Goal: Task Accomplishment & Management: Use online tool/utility

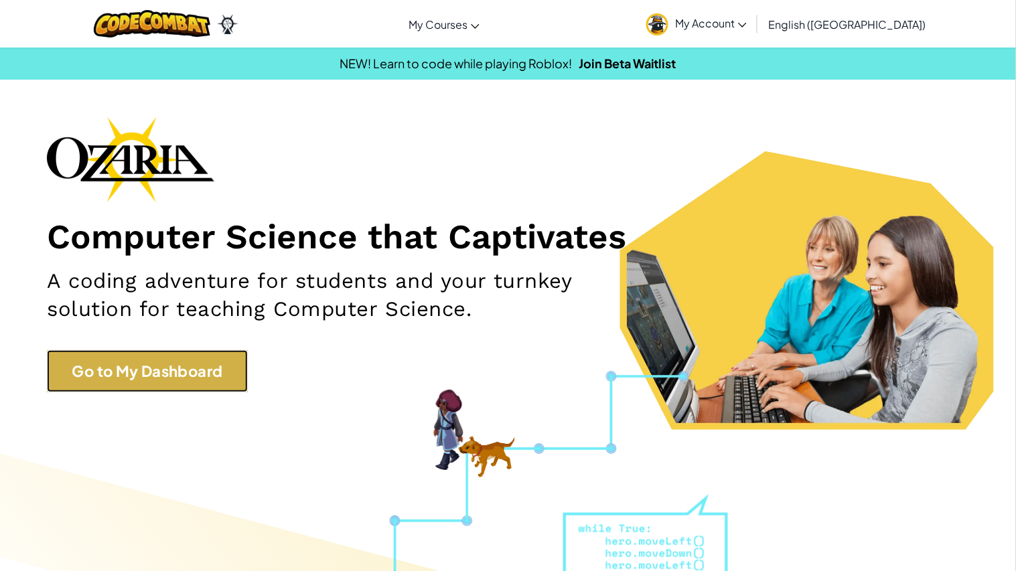
click at [207, 360] on link "Go to My Dashboard" at bounding box center [147, 371] width 201 height 42
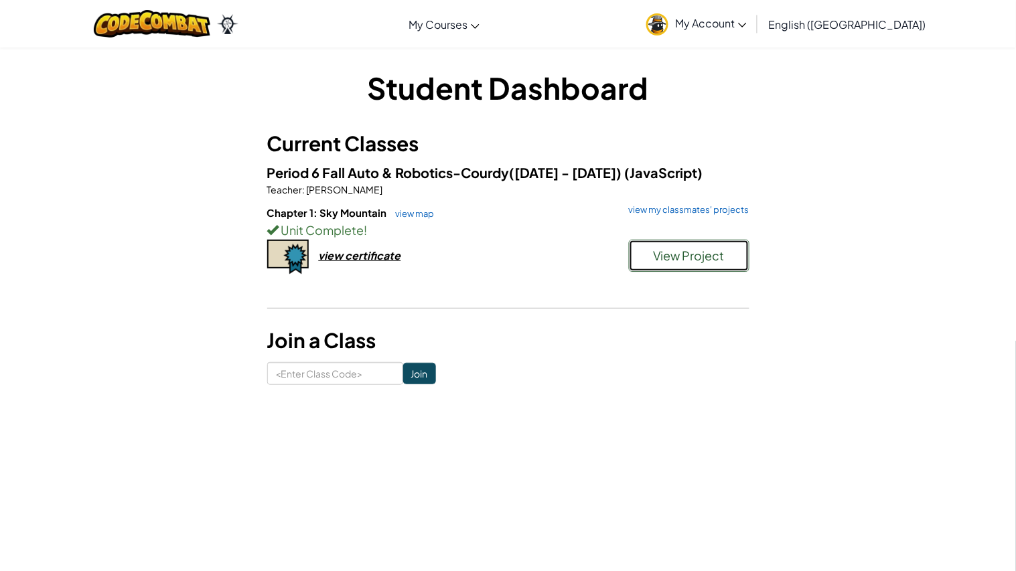
click at [656, 256] on span "View Project" at bounding box center [689, 255] width 72 height 15
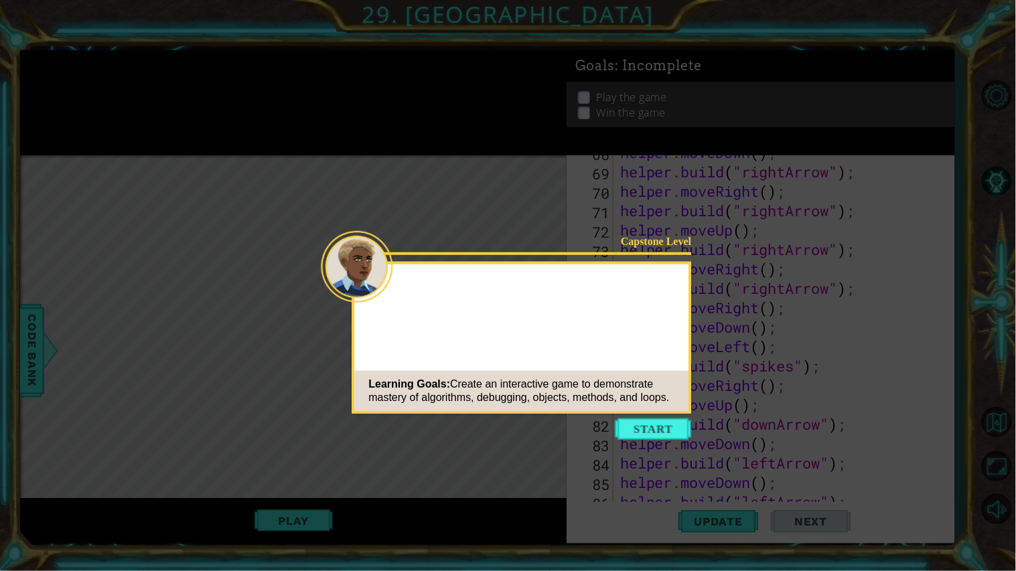
scroll to position [3942, 0]
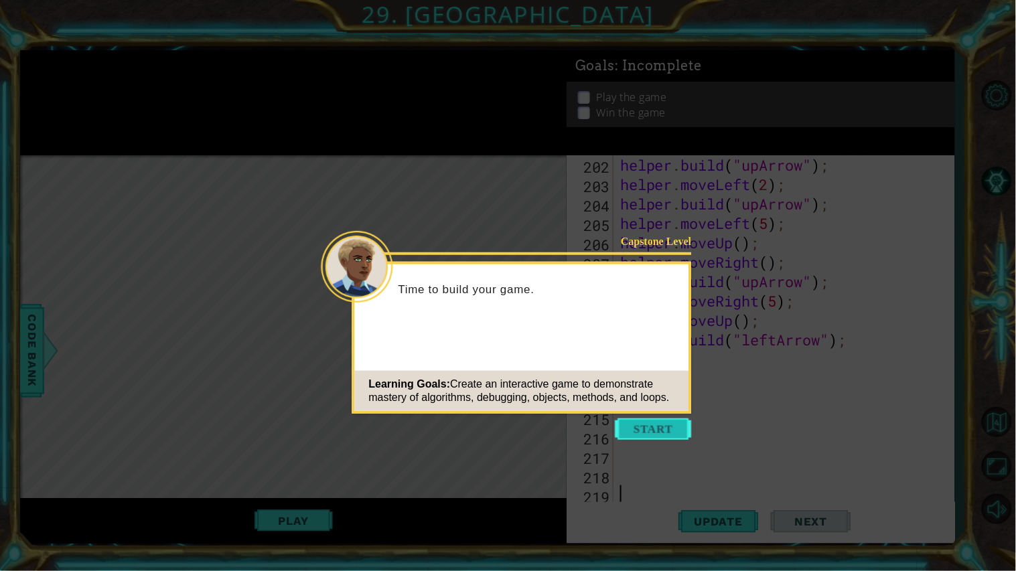
click at [679, 422] on button "Start" at bounding box center [653, 429] width 76 height 21
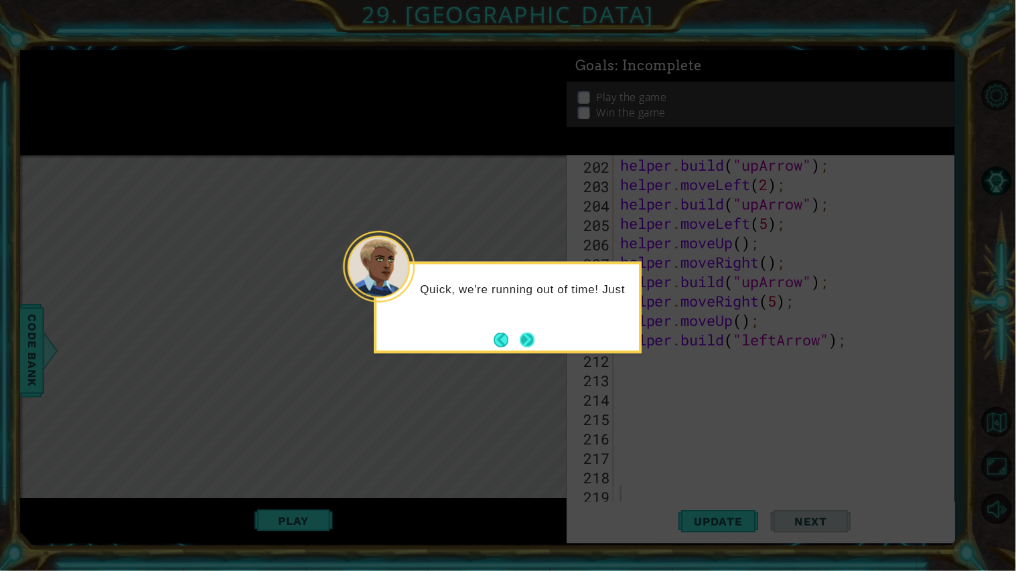
click at [536, 346] on button "Next" at bounding box center [527, 339] width 17 height 17
click at [536, 348] on button "Next" at bounding box center [527, 339] width 21 height 21
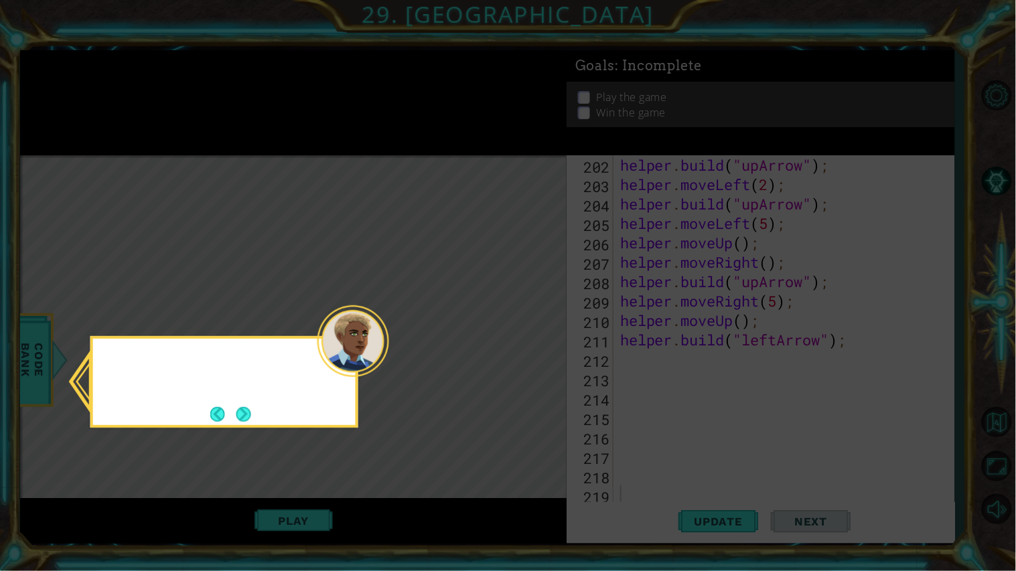
click at [536, 347] on icon at bounding box center [508, 285] width 1016 height 571
click at [242, 410] on button "Next" at bounding box center [243, 414] width 15 height 15
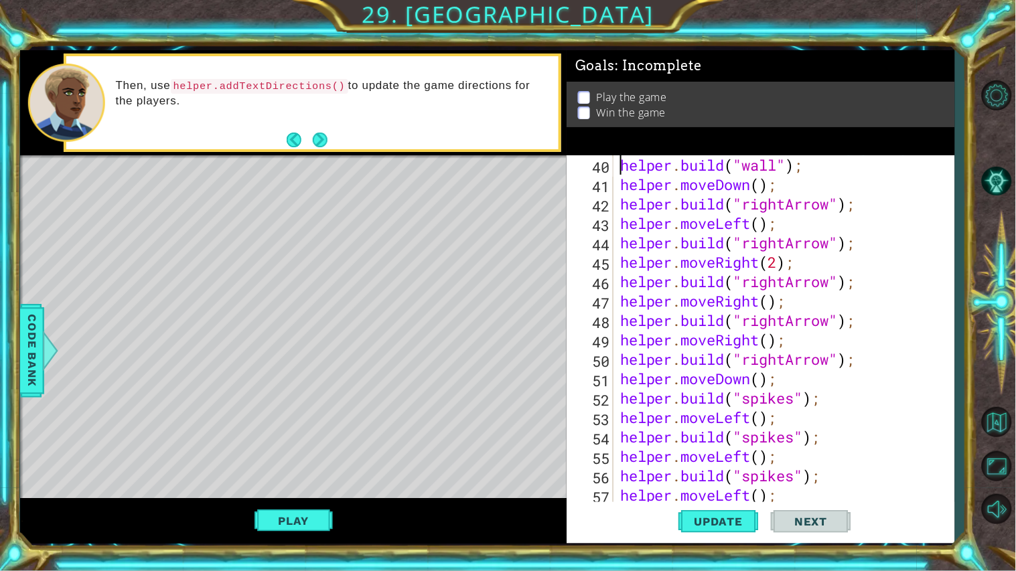
type textarea "helper.moveRight();"
type textarea "// Build your Helper items BELOW this line"
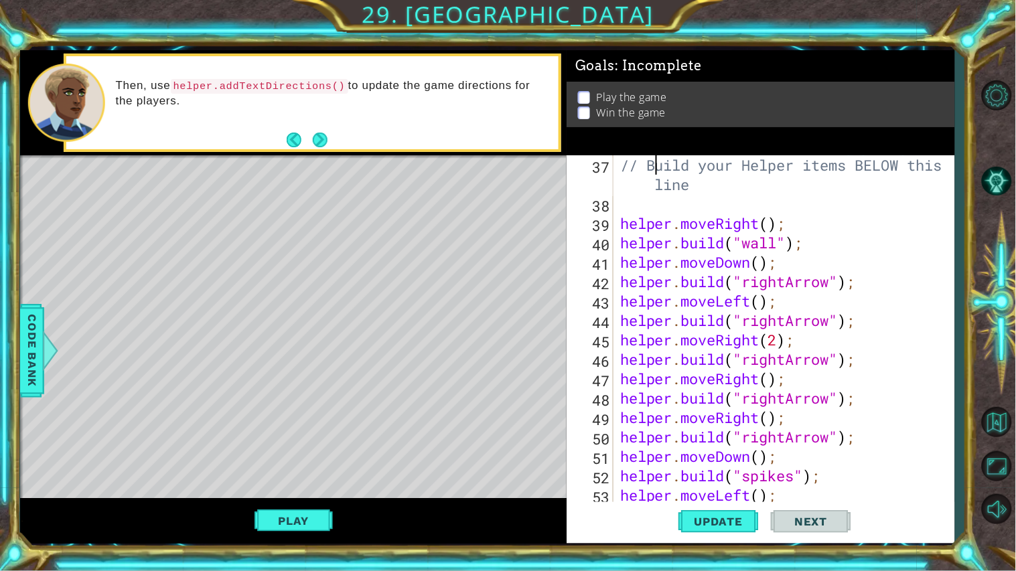
type textarea "}"
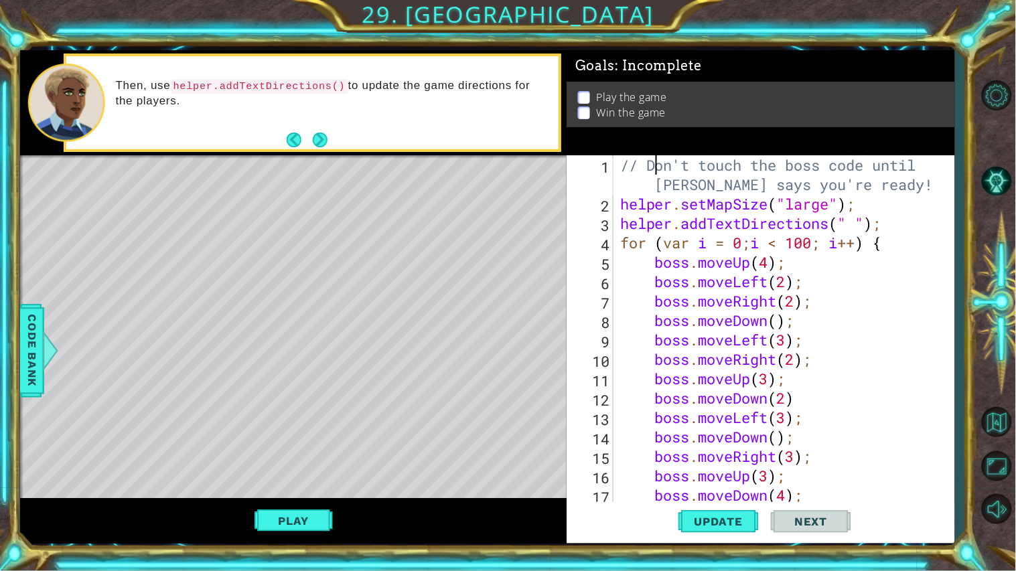
scroll to position [0, 0]
click at [852, 223] on div "// Don't touch the boss code until [PERSON_NAME] says you're ready! helper . se…" at bounding box center [787, 359] width 340 height 408
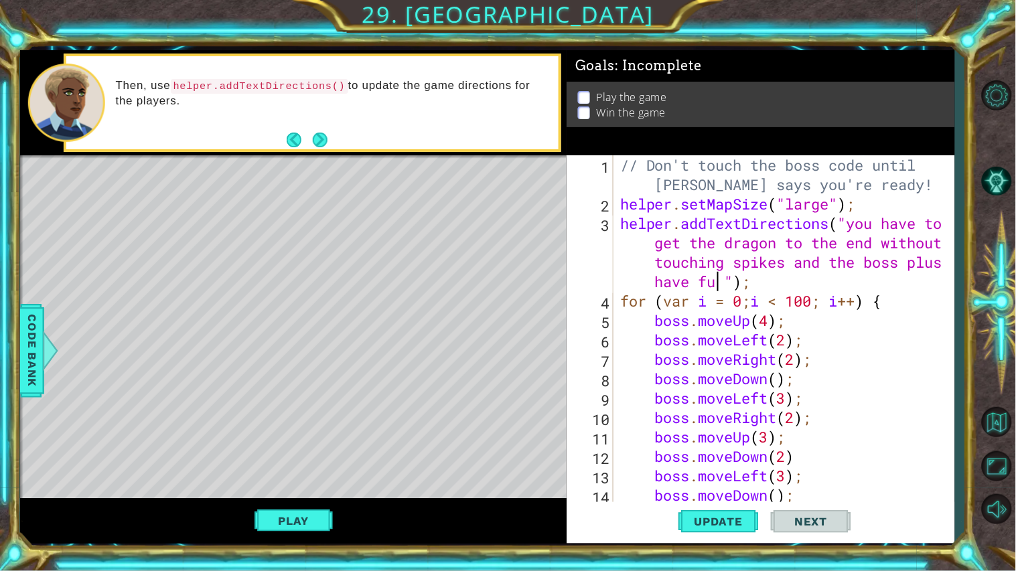
scroll to position [0, 45]
click at [700, 513] on button "Update" at bounding box center [718, 521] width 80 height 39
click at [281, 526] on button "Play" at bounding box center [293, 520] width 78 height 25
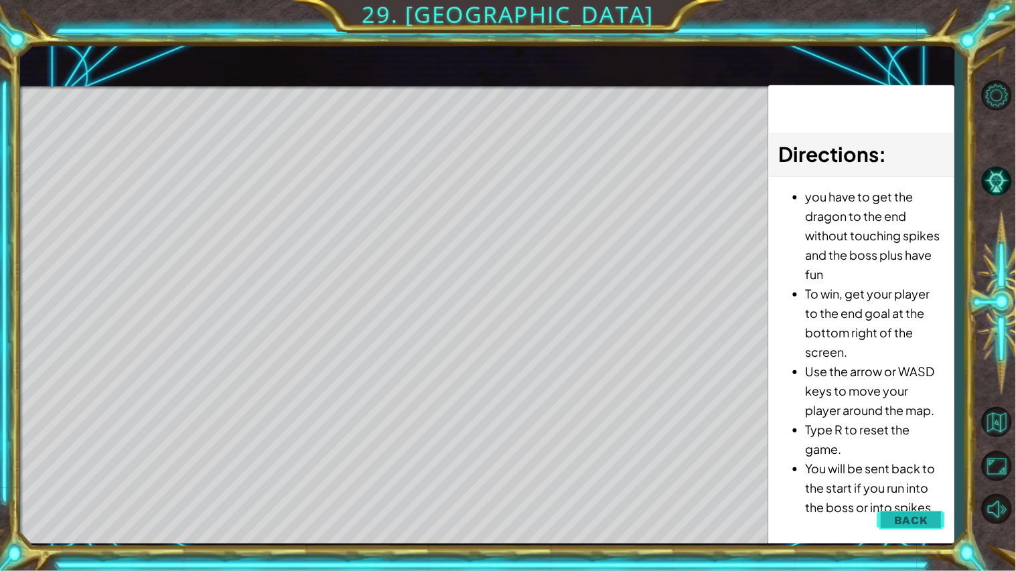
click at [916, 524] on span "Back" at bounding box center [911, 520] width 34 height 13
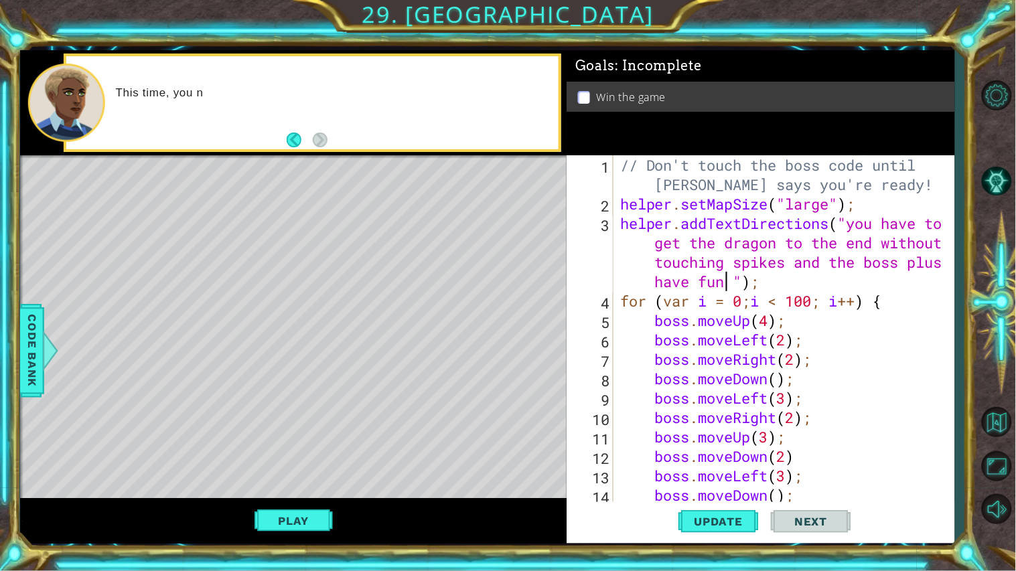
click at [866, 342] on div "// Don't touch the boss code until [PERSON_NAME] says you're ready! helper . se…" at bounding box center [787, 359] width 340 height 408
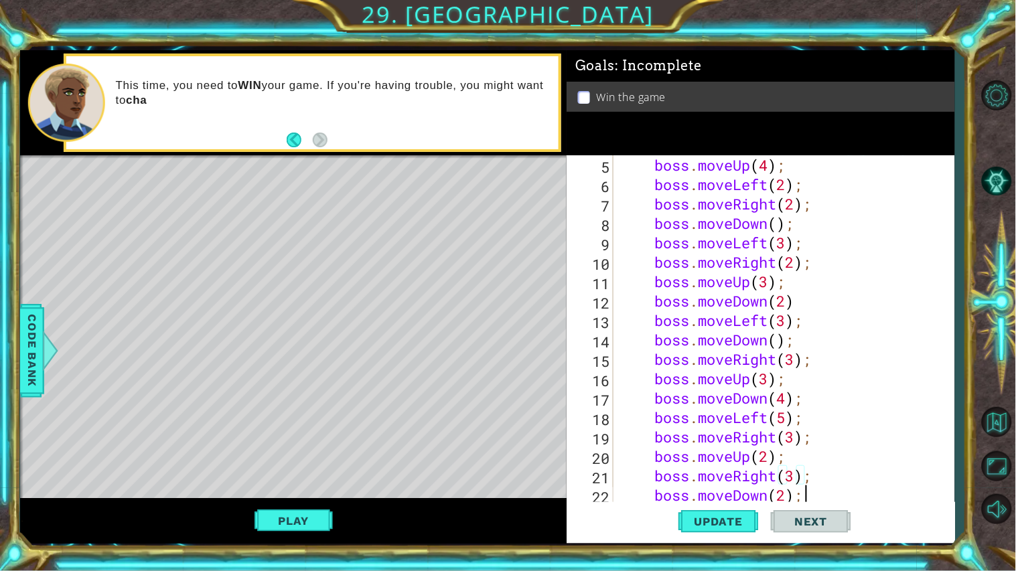
type textarea "boss.moveUp();"
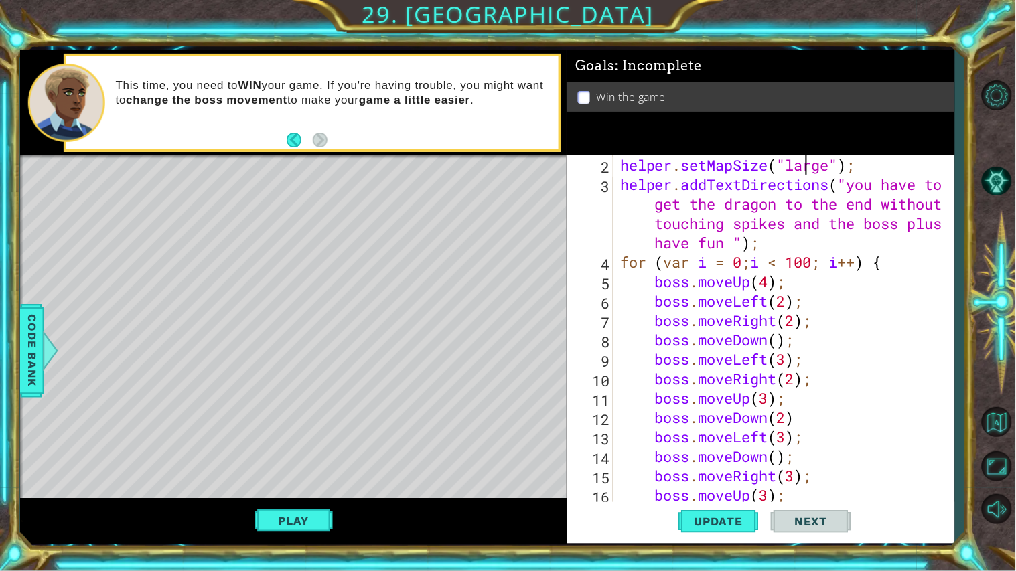
scroll to position [0, 0]
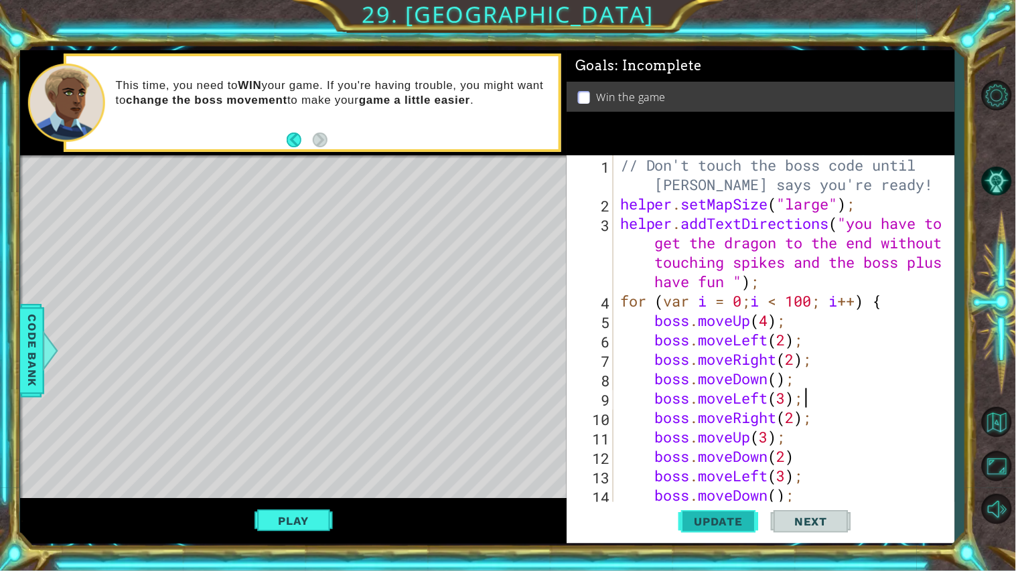
click at [735, 523] on span "Update" at bounding box center [719, 521] width 76 height 13
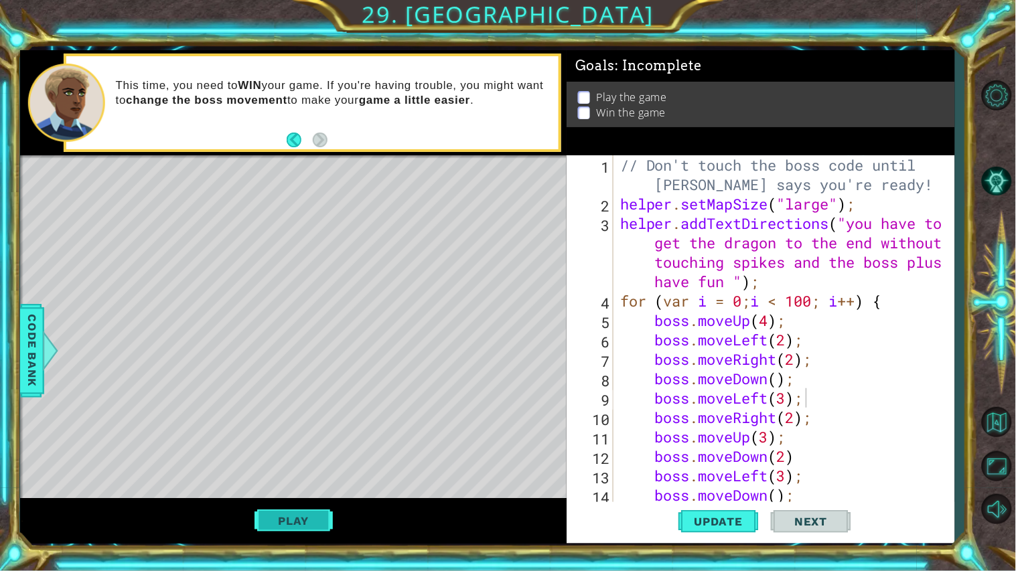
click at [324, 531] on button "Play" at bounding box center [293, 520] width 78 height 25
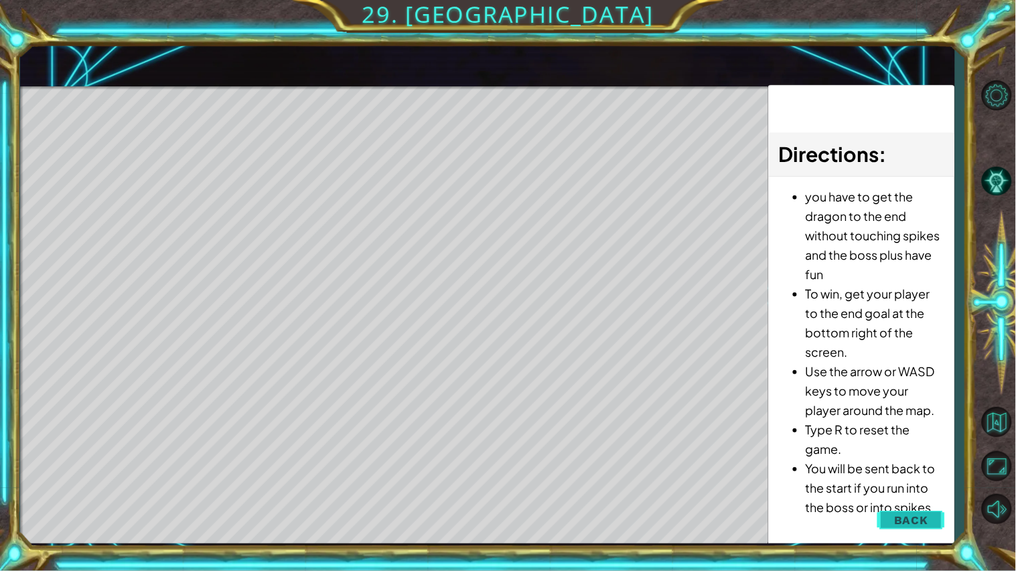
click at [931, 523] on button "Back" at bounding box center [911, 520] width 68 height 27
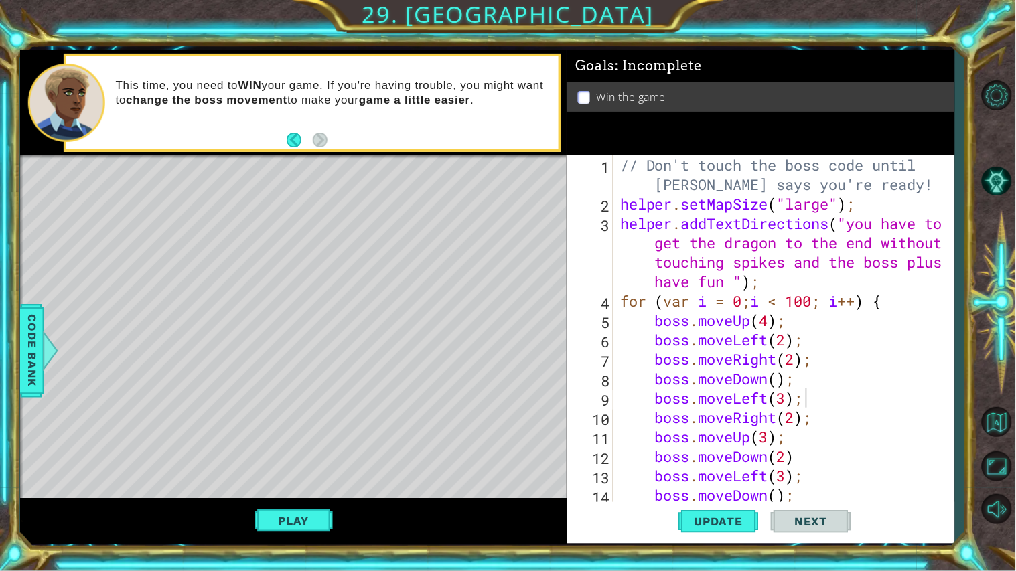
click at [747, 426] on div "// Don't touch the boss code until [PERSON_NAME] says you're ready! helper . se…" at bounding box center [787, 359] width 340 height 408
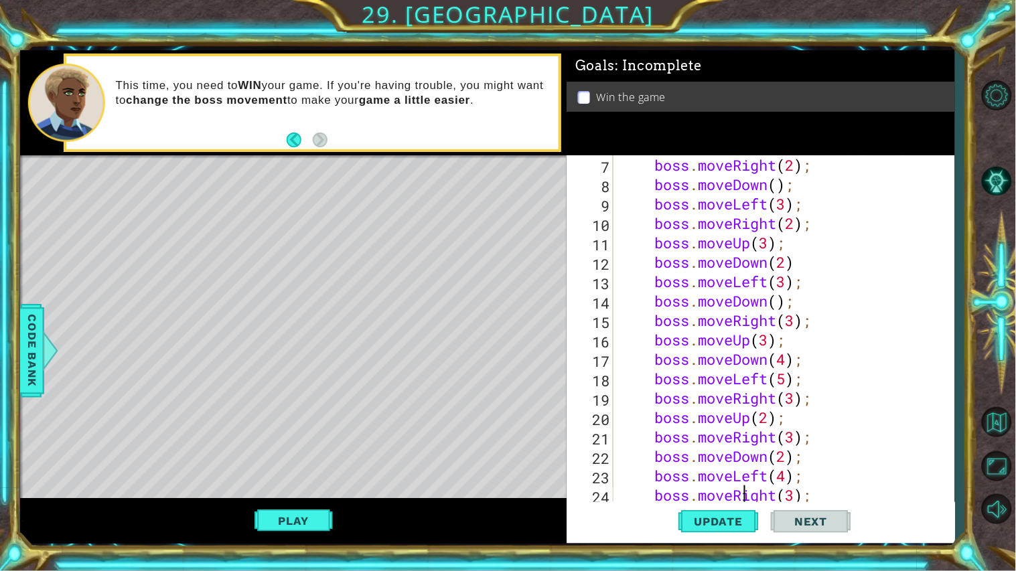
type textarea "boss.moveUp();"
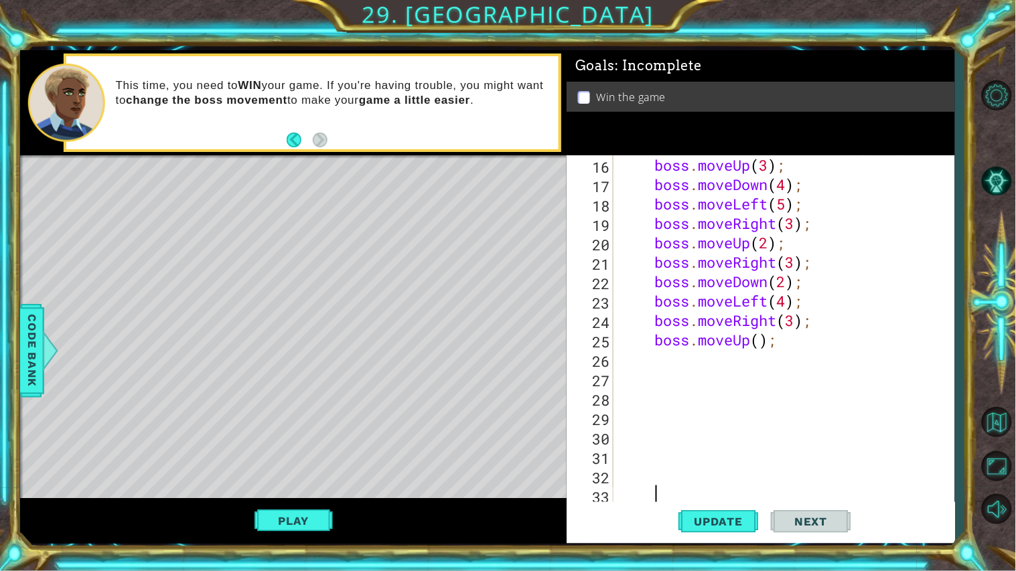
type textarea "}"
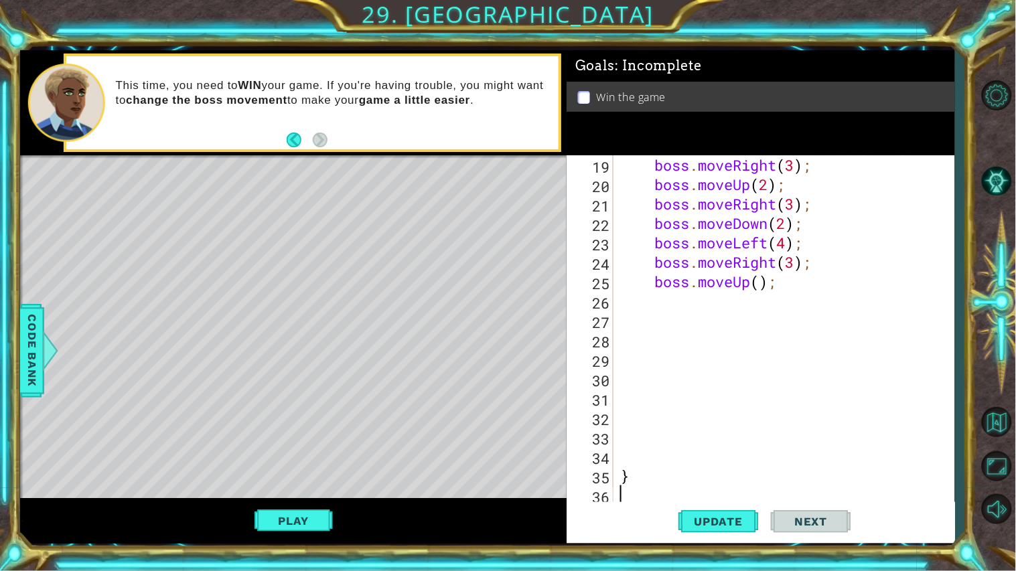
type textarea "}"
type textarea "// Build your Helper items BELOW this line"
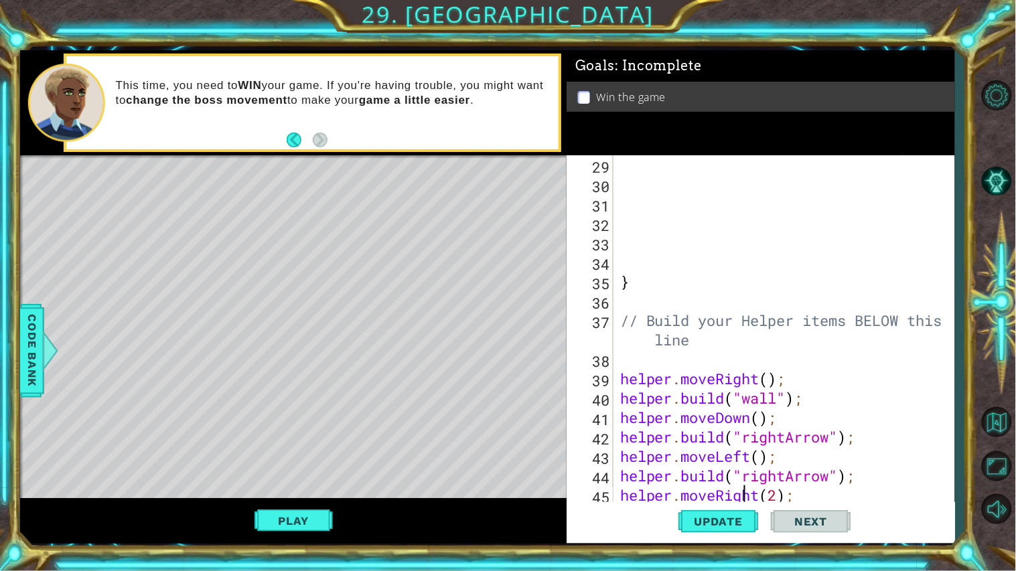
scroll to position [621, 0]
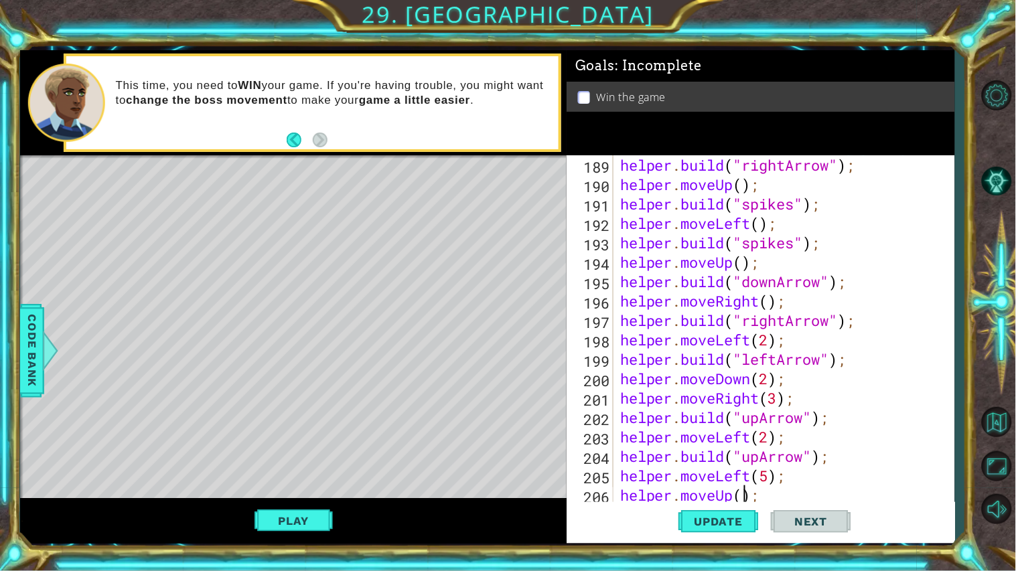
type textarea "[DOMAIN_NAME]("leftArrow");"
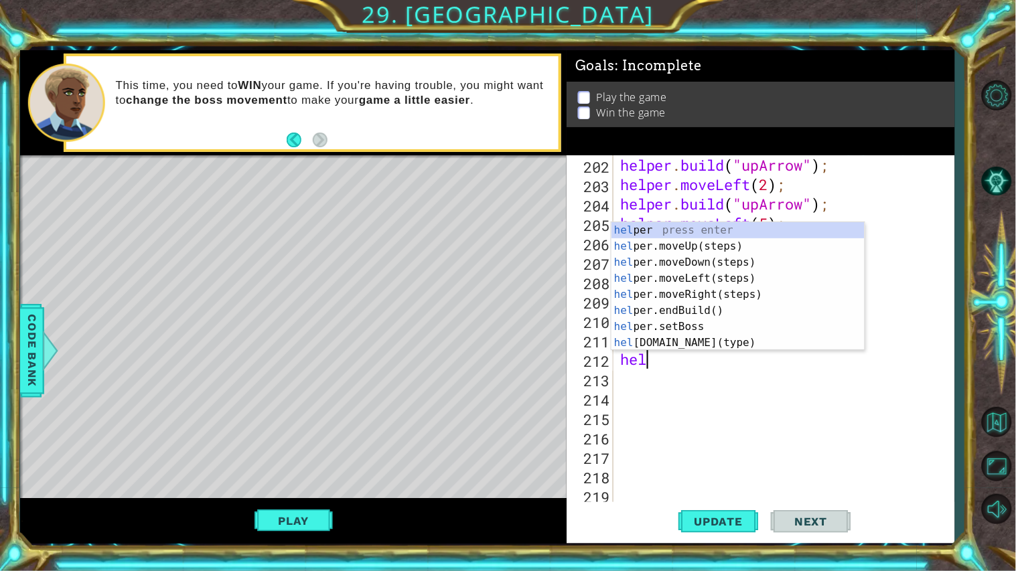
scroll to position [0, 1]
click at [750, 325] on div "help er press enter help er.moveUp(steps) press enter help er.moveDown(steps) p…" at bounding box center [737, 302] width 253 height 161
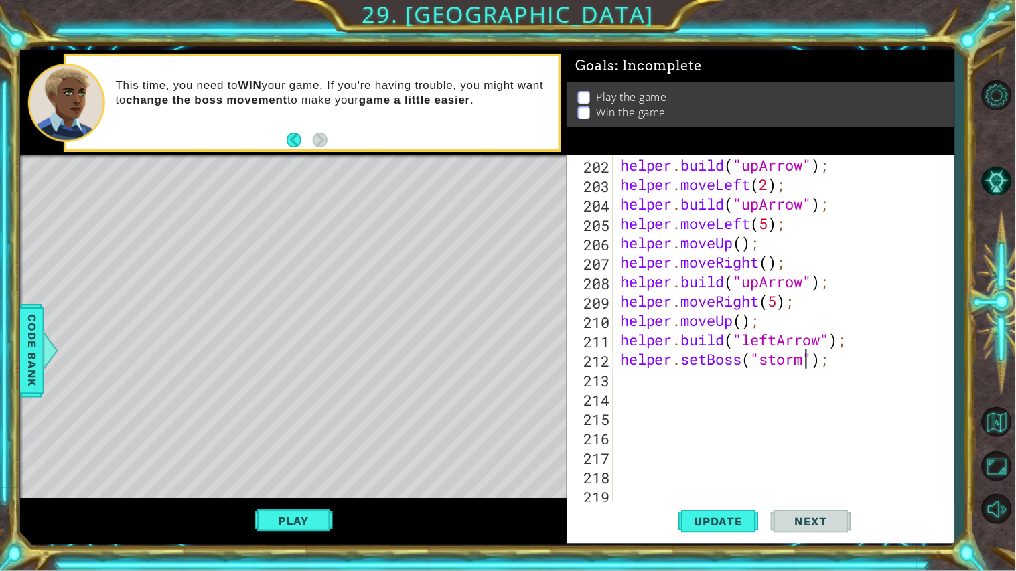
scroll to position [0, 8]
type textarea "helper.setBoss("storm");"
click at [720, 517] on span "Update" at bounding box center [719, 521] width 76 height 13
click at [655, 382] on div "helper . build ( "upArrow" ) ; helper . moveLeft ( 2 ) ; helper . build ( "upAr…" at bounding box center [787, 349] width 340 height 388
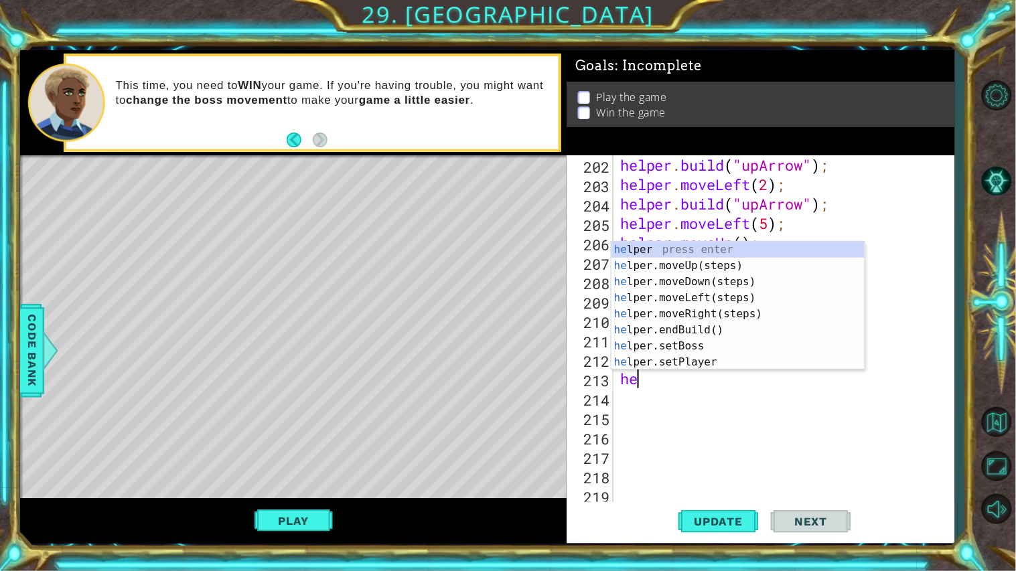
scroll to position [0, 1]
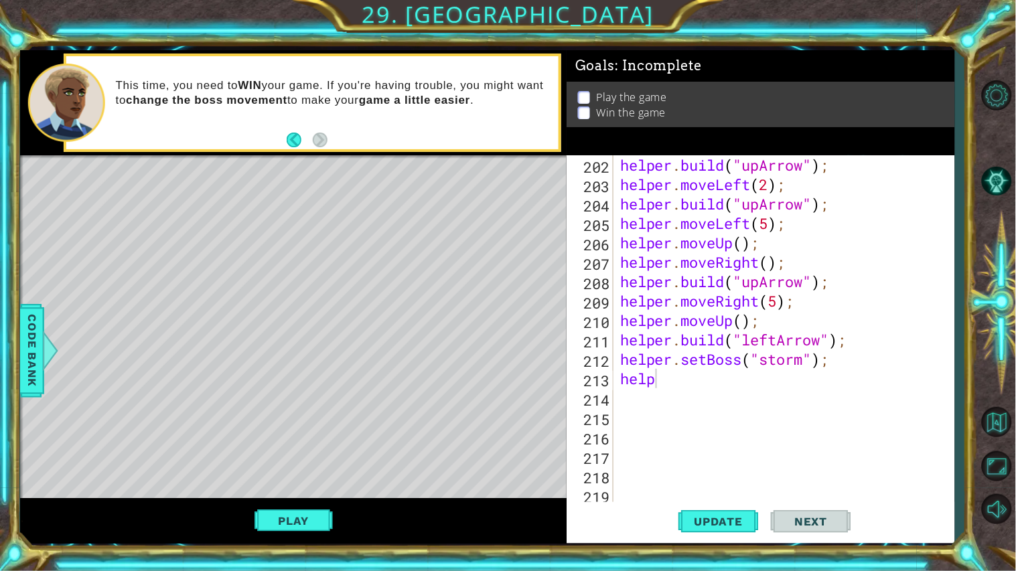
click at [863, 295] on body "1 ההההההההההההההההההההההההההההההההההההההההההההההההההההההההההההההההההההההההההההה…" at bounding box center [508, 285] width 1016 height 571
click at [691, 378] on div "helper . build ( "upArrow" ) ; helper . moveLeft ( 2 ) ; helper . build ( "upAr…" at bounding box center [787, 349] width 340 height 388
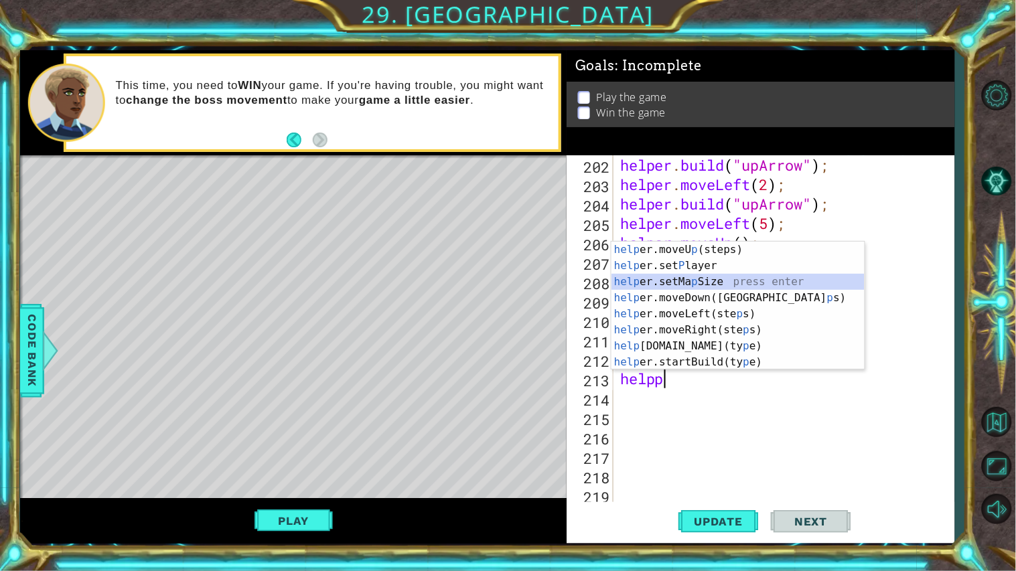
drag, startPoint x: 862, startPoint y: 275, endPoint x: 840, endPoint y: 398, distance: 124.4
click at [840, 398] on body "1 ההההההההההההההההההההההההההההההההההההההההההההההההההההההההההההההההההההההההההההה…" at bounding box center [508, 285] width 1016 height 571
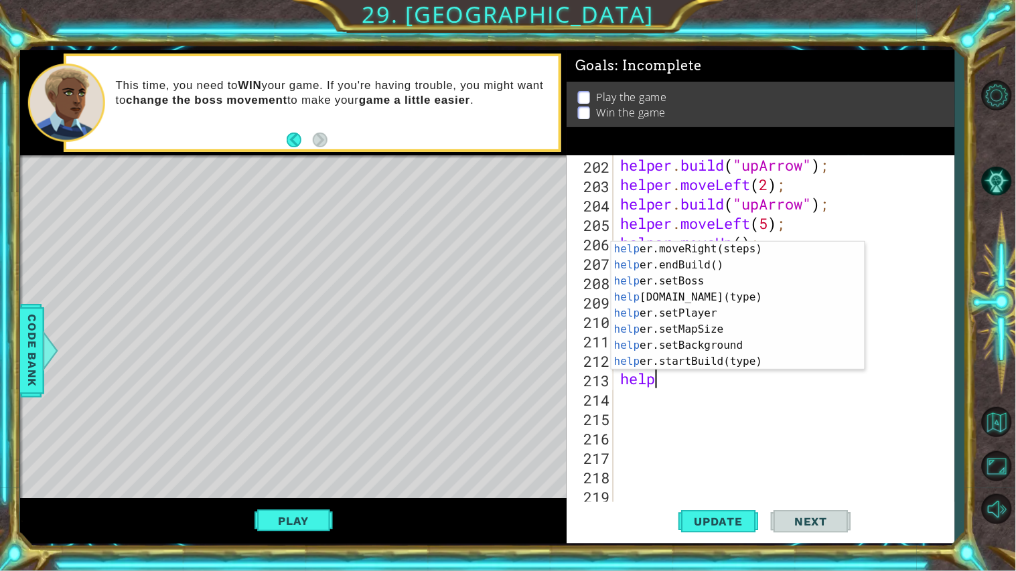
scroll to position [74, 0]
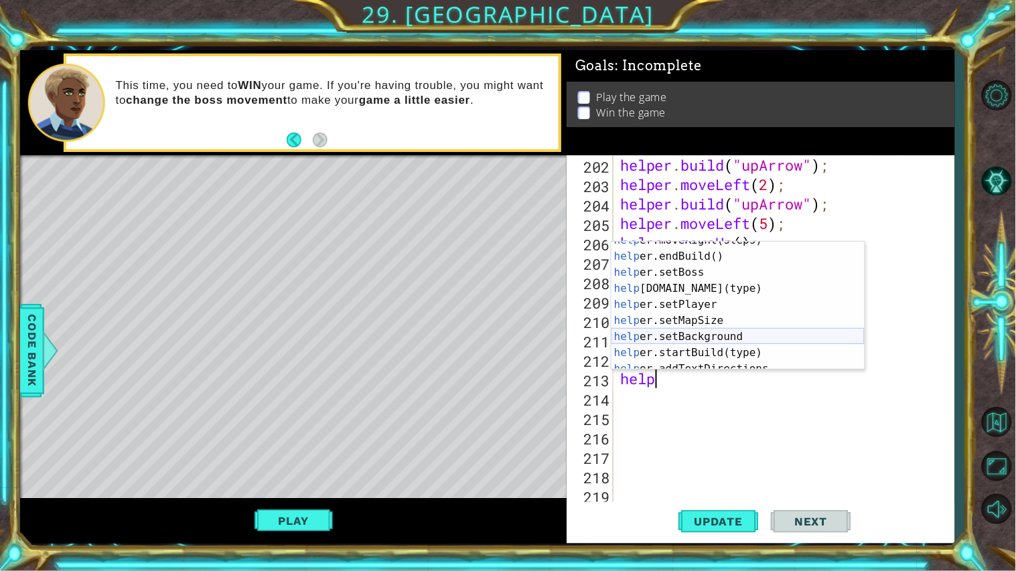
click at [784, 339] on div "help er.moveRight(steps) press enter help er.endBuild() press enter help er.set…" at bounding box center [737, 312] width 253 height 161
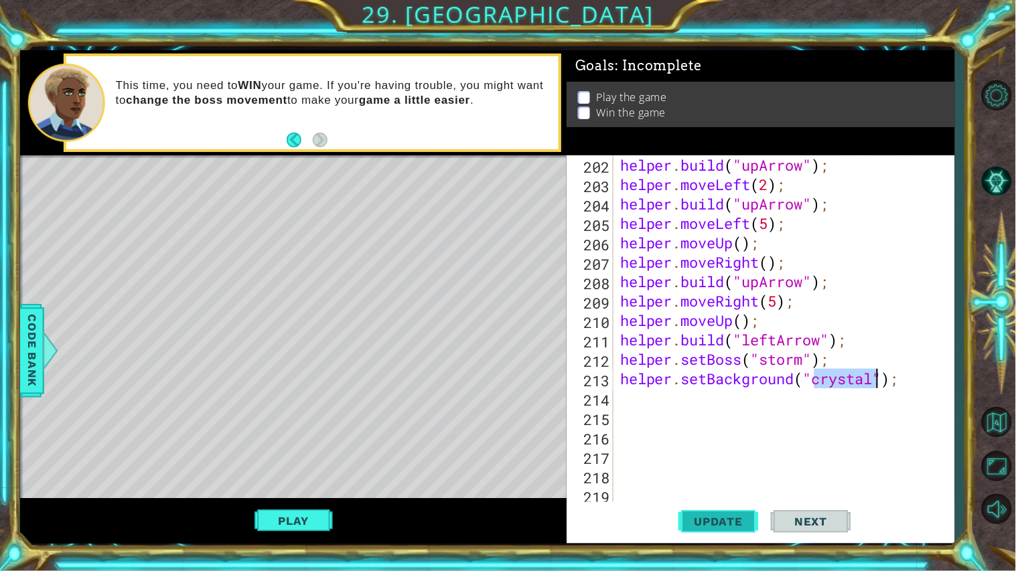
type textarea "helper.setBackground("crystal");"
click at [734, 523] on span "Update" at bounding box center [719, 521] width 76 height 13
click at [273, 525] on button "Play" at bounding box center [293, 520] width 78 height 25
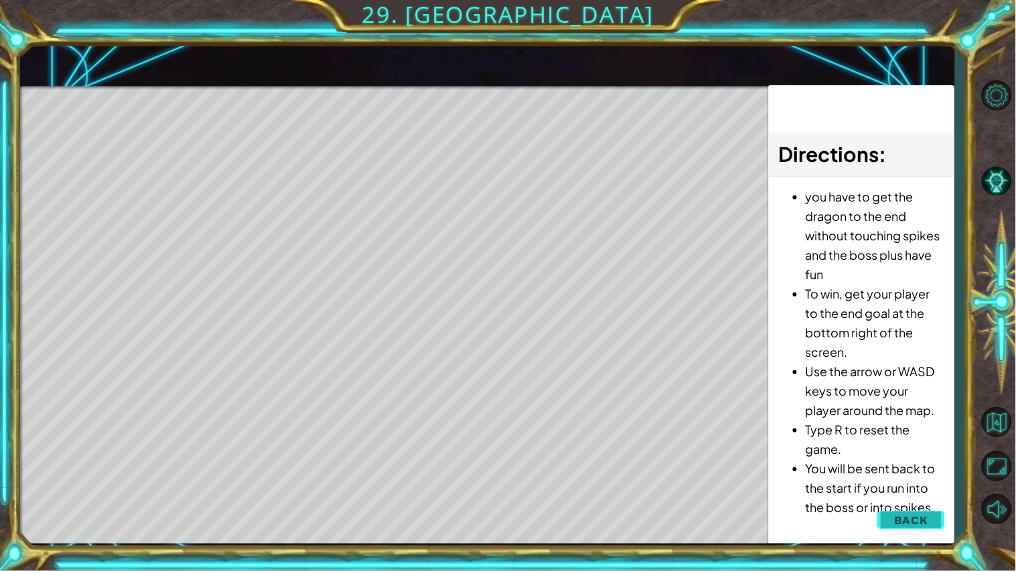
click at [929, 513] on button "Back" at bounding box center [911, 520] width 68 height 27
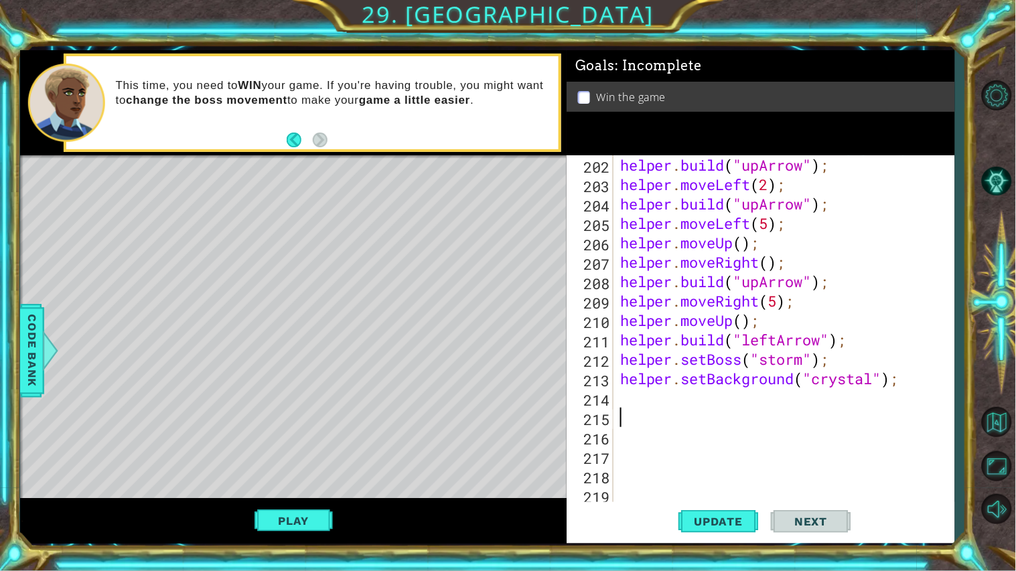
click at [660, 413] on div "helper . build ( "upArrow" ) ; helper . moveLeft ( 2 ) ; helper . build ( "upAr…" at bounding box center [787, 349] width 340 height 388
click at [659, 386] on div "helper . build ( "upArrow" ) ; helper . moveLeft ( 2 ) ; helper . build ( "upAr…" at bounding box center [787, 349] width 340 height 388
type textarea "helper.setBackground("crystal");"
click at [656, 397] on div "helper . build ( "upArrow" ) ; helper . moveLeft ( 2 ) ; helper . build ( "upAr…" at bounding box center [787, 349] width 340 height 388
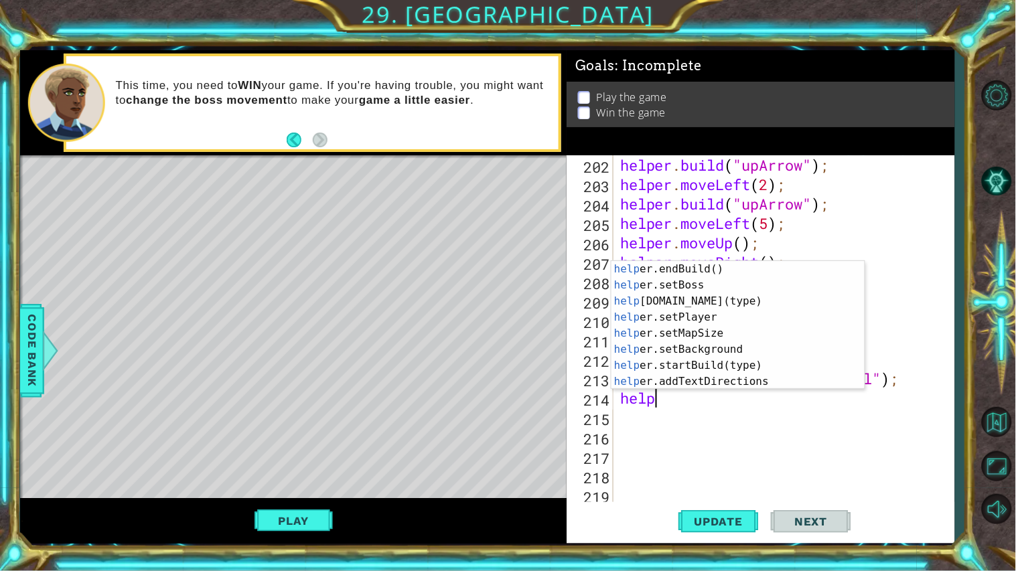
scroll to position [82, 0]
click at [737, 319] on div "help er.endBuild() press enter help er.setBoss press enter help [DOMAIN_NAME](t…" at bounding box center [737, 341] width 253 height 161
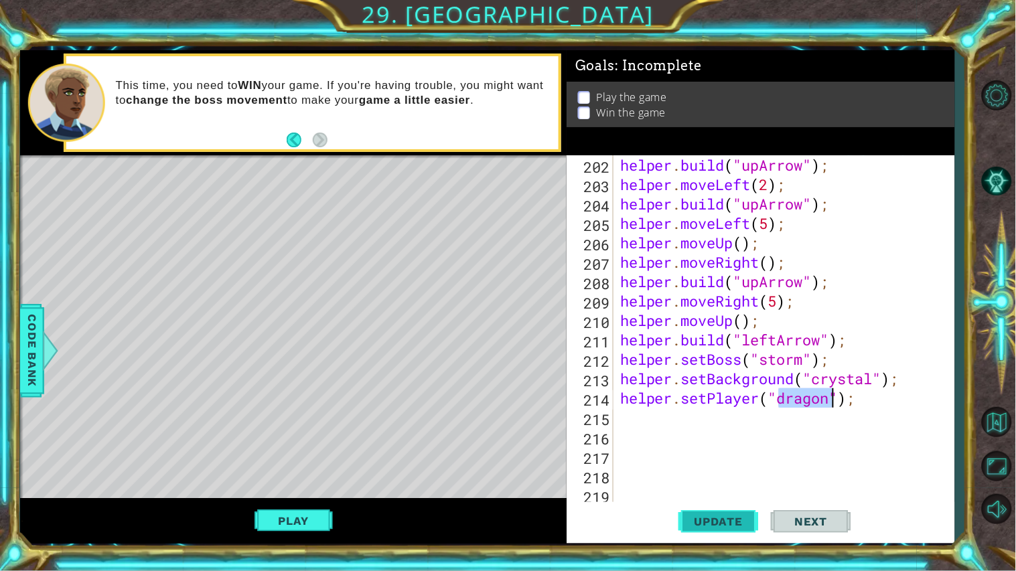
click at [722, 510] on button "Update" at bounding box center [718, 521] width 80 height 39
click at [340, 524] on div "Play" at bounding box center [293, 521] width 546 height 46
click at [317, 522] on button "Play" at bounding box center [293, 520] width 78 height 25
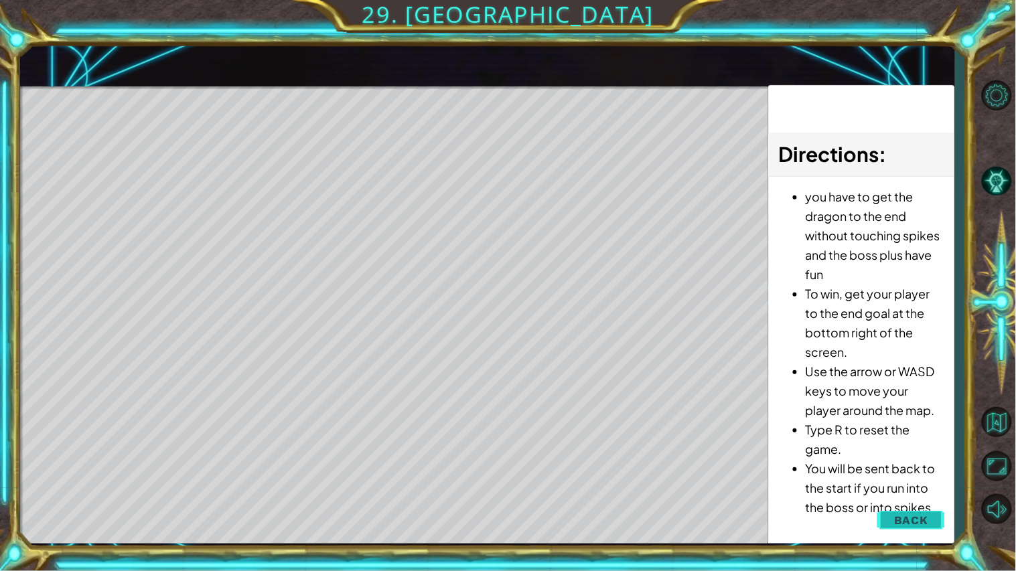
click at [886, 518] on button "Back" at bounding box center [911, 520] width 68 height 27
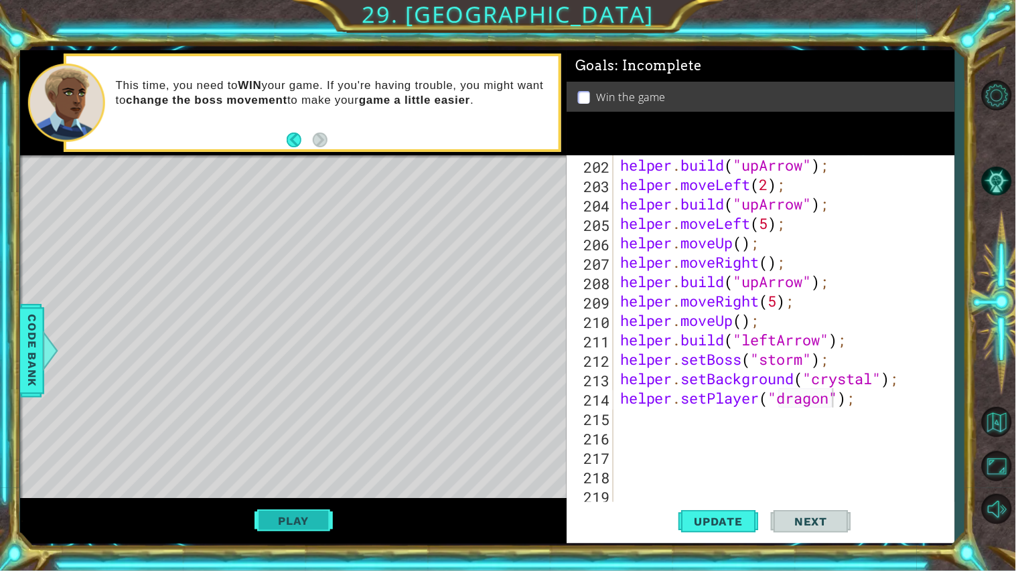
click at [317, 514] on button "Play" at bounding box center [293, 520] width 78 height 25
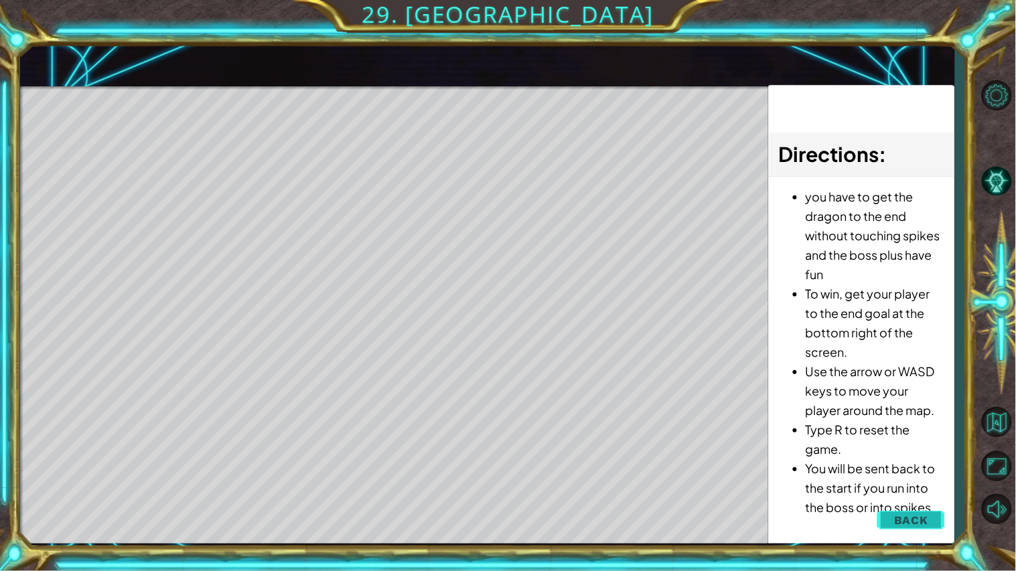
click at [909, 516] on span "Back" at bounding box center [911, 520] width 34 height 13
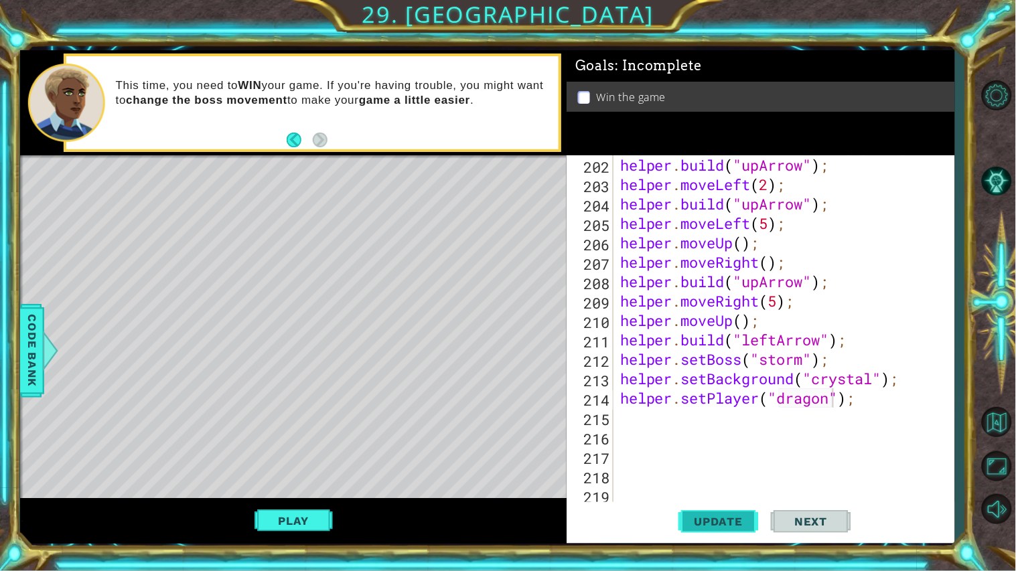
click at [730, 532] on button "Update" at bounding box center [718, 521] width 80 height 39
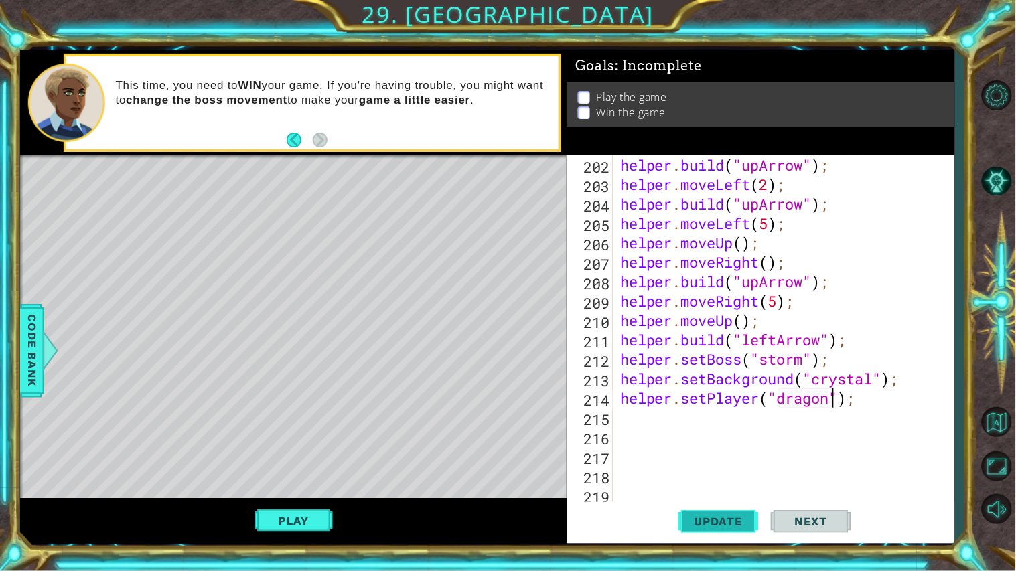
type textarea "helper.setBackground("crystal");"
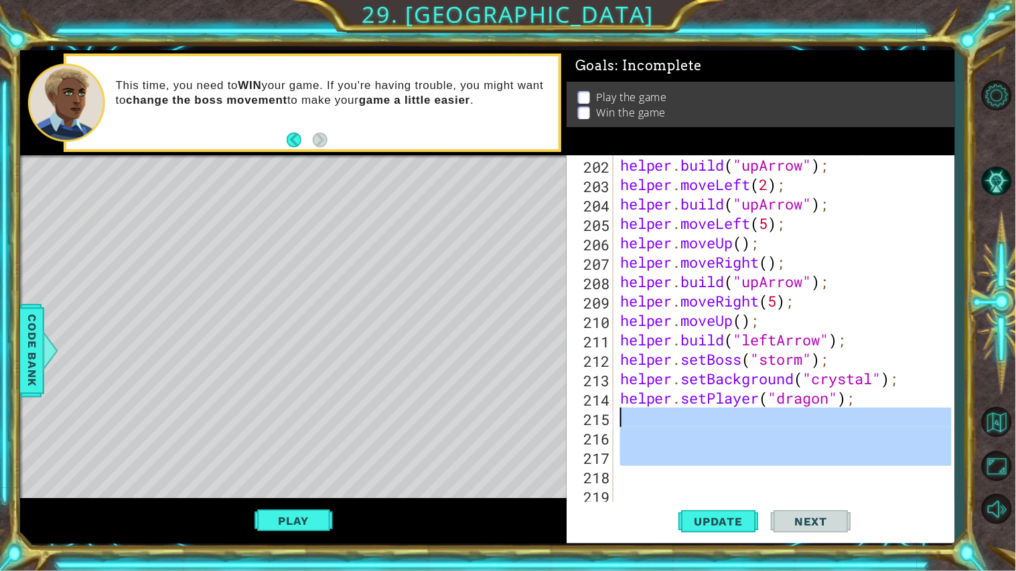
drag, startPoint x: 709, startPoint y: 481, endPoint x: 717, endPoint y: 427, distance: 54.9
click at [717, 427] on div "helper . build ( "upArrow" ) ; helper . moveLeft ( 2 ) ; helper . build ( "upAr…" at bounding box center [787, 349] width 340 height 388
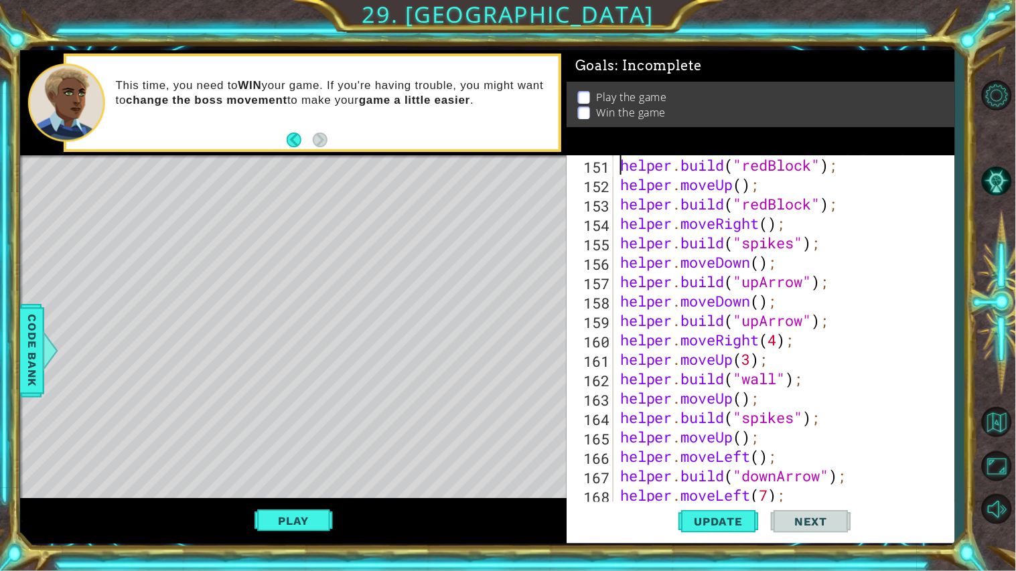
scroll to position [2971, 0]
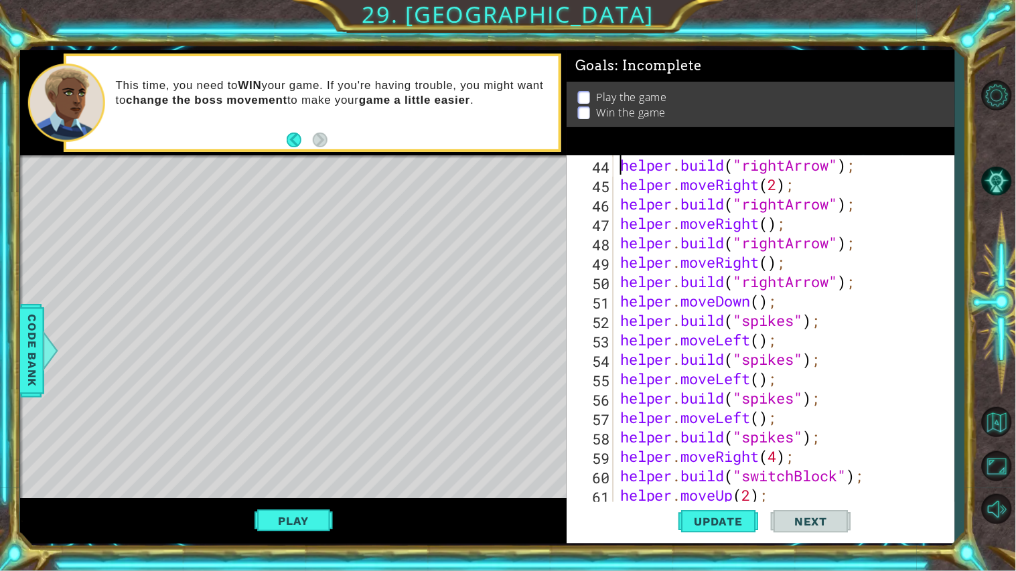
type textarea "helper.moveRight();"
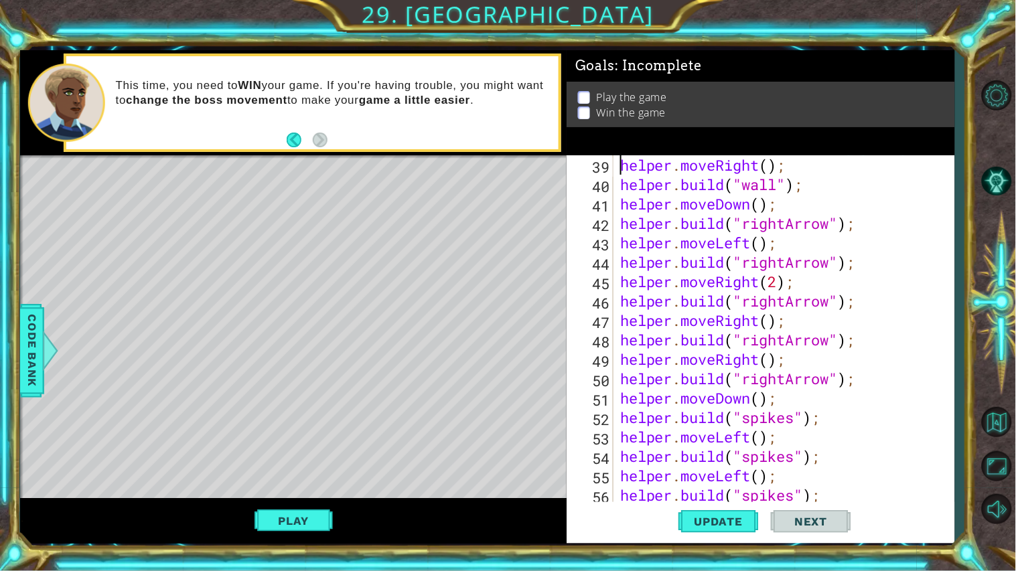
type textarea "// Build your Helper items BELOW this line"
type textarea "}"
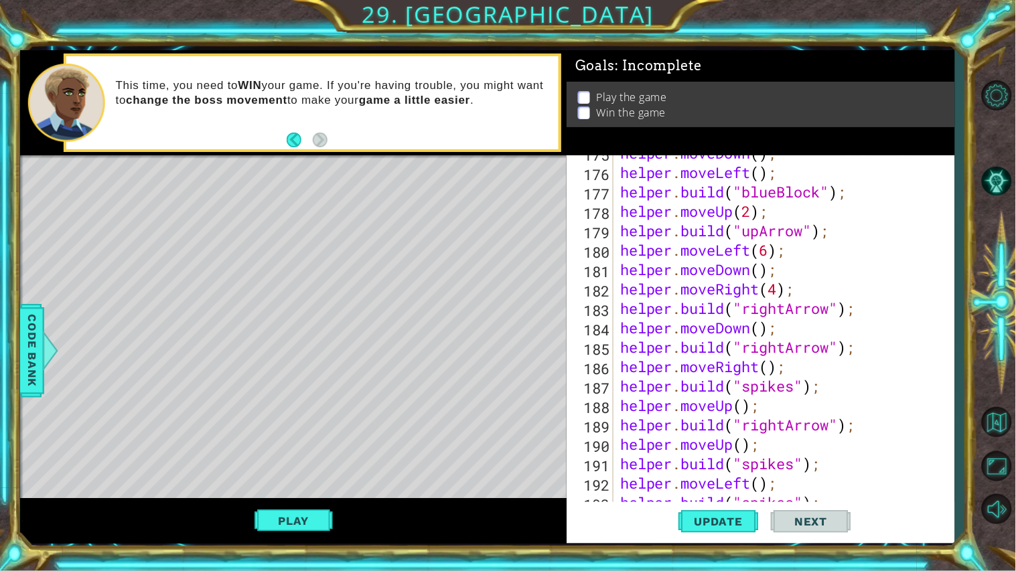
scroll to position [3942, 0]
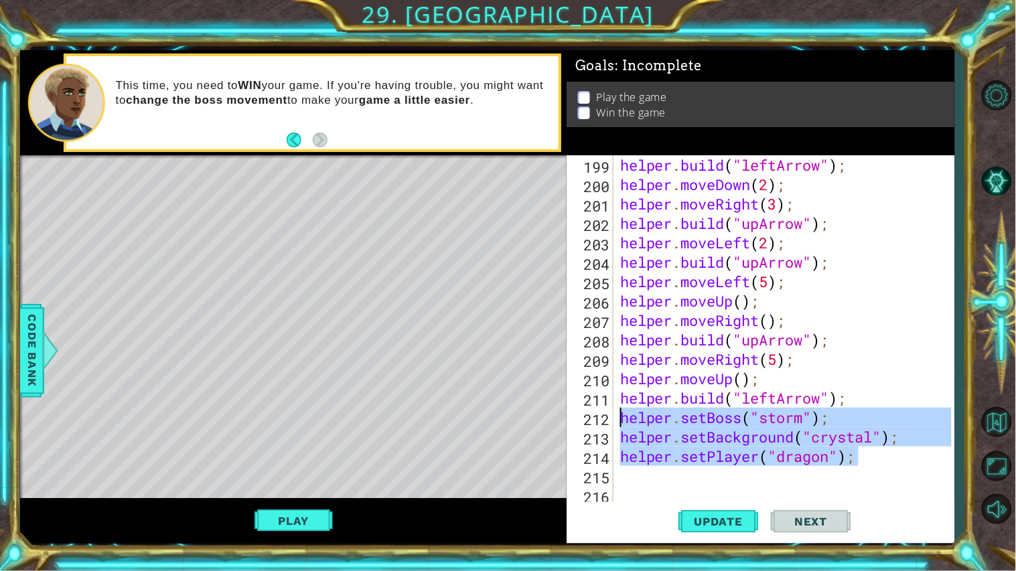
drag, startPoint x: 866, startPoint y: 461, endPoint x: 622, endPoint y: 425, distance: 246.4
click at [622, 425] on div "helper . build ( "leftArrow" ) ; helper . moveDown ( 2 ) ; helper . moveRight (…" at bounding box center [787, 349] width 340 height 388
type textarea "helper.setBoss("storm"); helper.setBackground("crystal");"
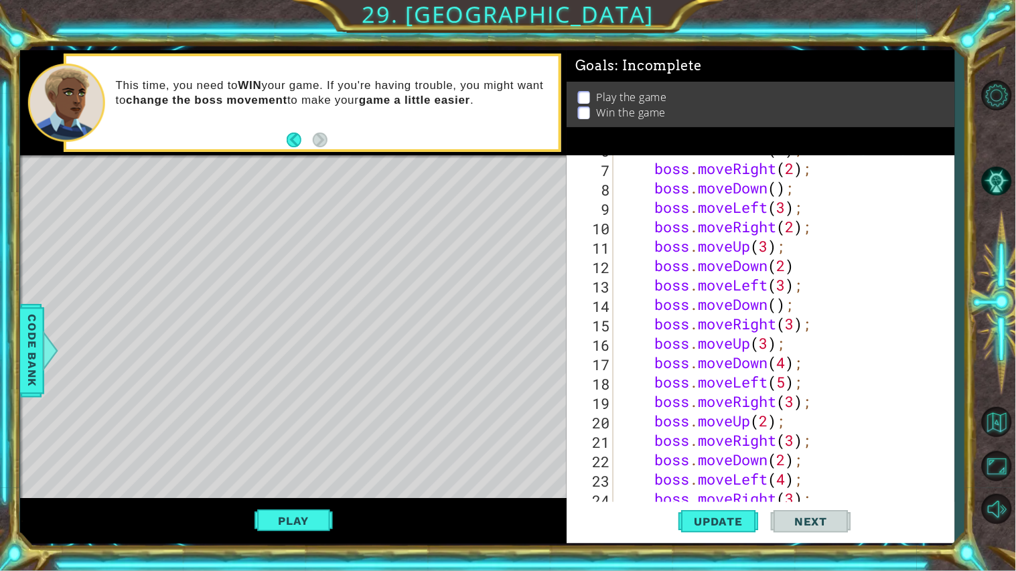
scroll to position [0, 0]
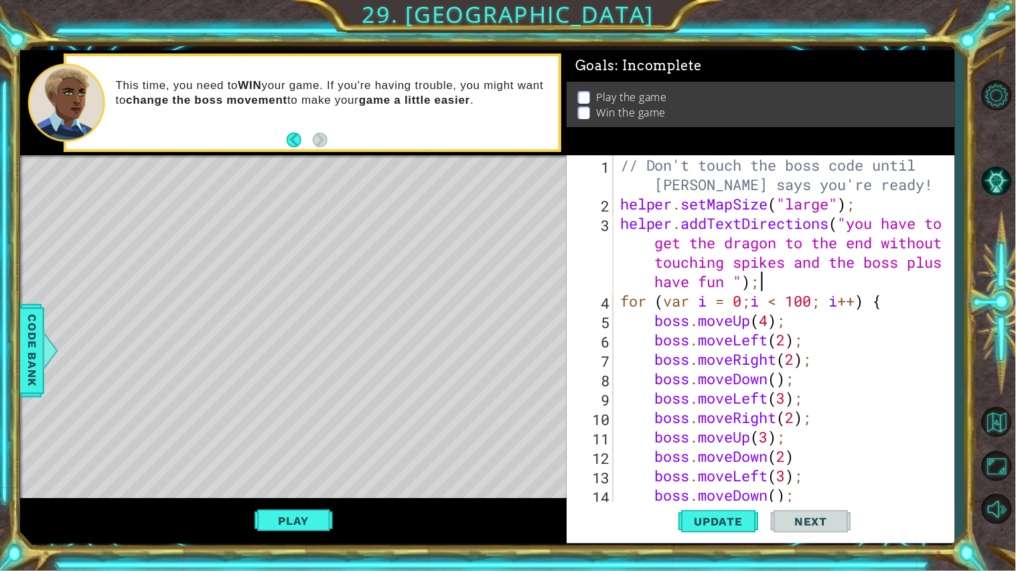
click at [772, 286] on div "// Don't touch the boss code until [PERSON_NAME] says you're ready! helper . se…" at bounding box center [787, 359] width 340 height 408
type textarea "helper.addTextDirections("you have to get the dragon to the end without touchin…"
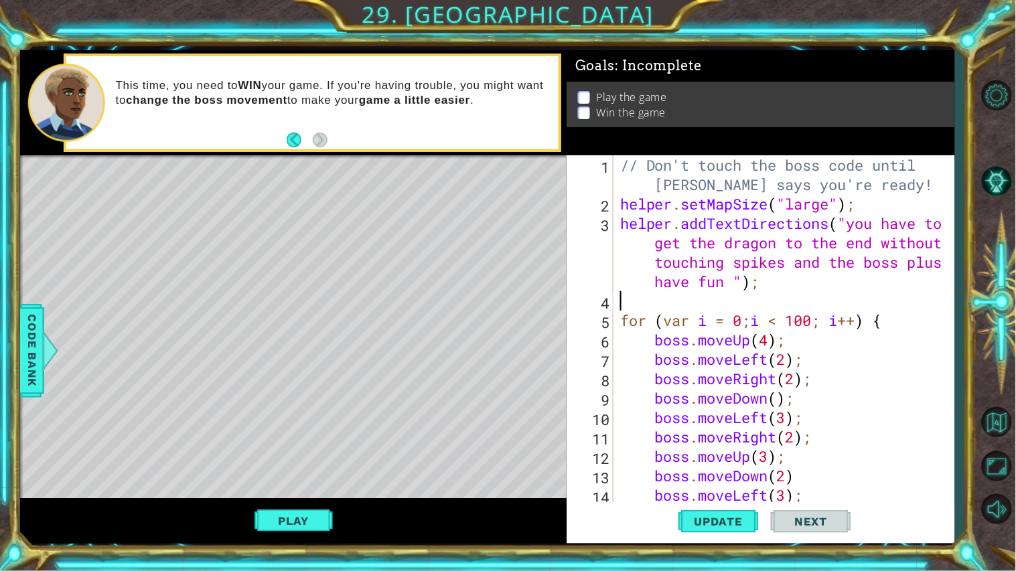
paste textarea "helper.setPlayer("dragon");"
type textarea "helper.setPlayer("dragon");"
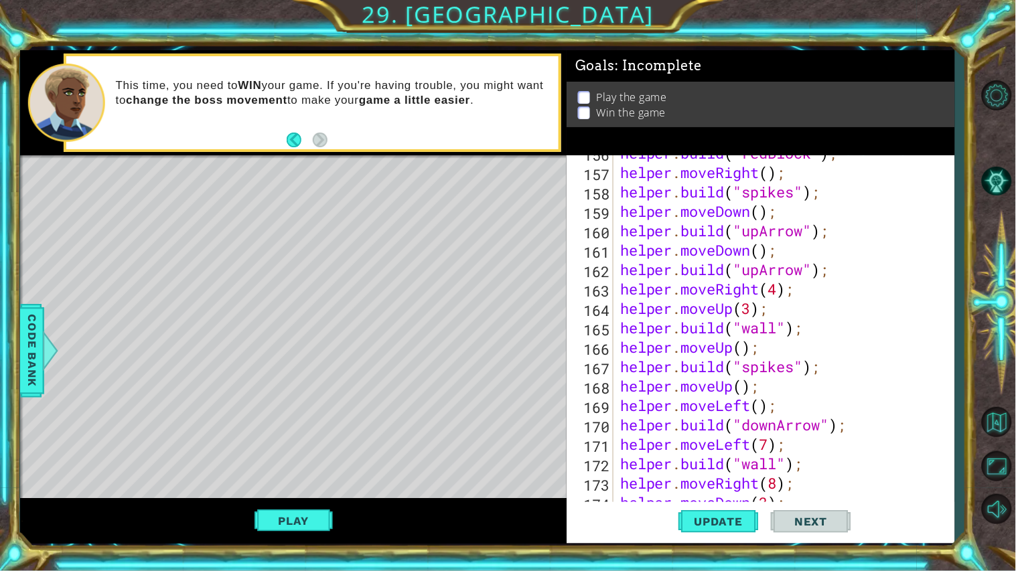
scroll to position [3961, 0]
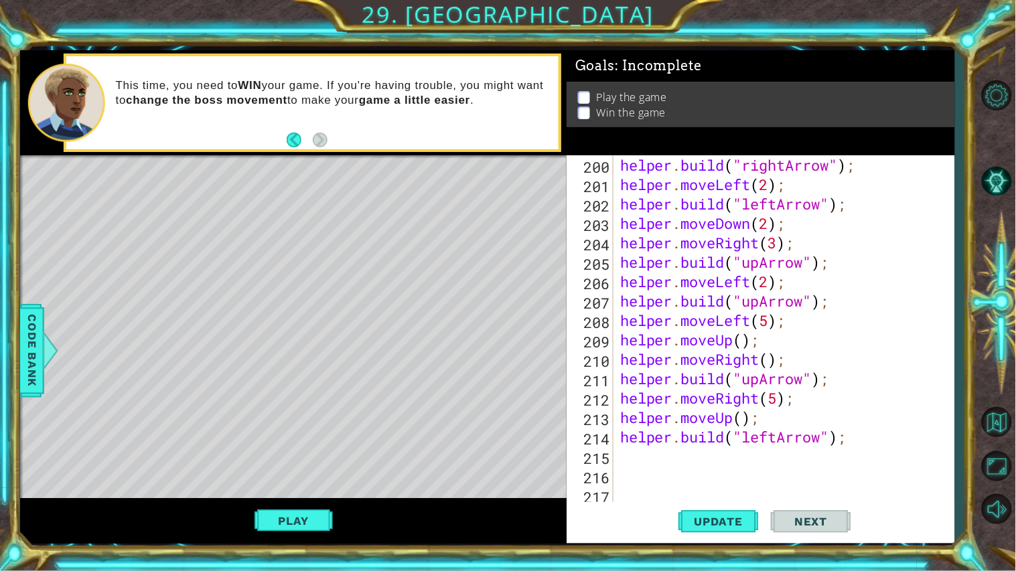
click at [661, 463] on div "helper . build ( "rightArrow" ) ; helper . moveLeft ( 2 ) ; helper . build ( "l…" at bounding box center [787, 349] width 340 height 388
click at [635, 441] on div "helper . build ( "rightArrow" ) ; helper . moveLeft ( 2 ) ; helper . build ( "l…" at bounding box center [787, 349] width 340 height 388
type textarea "[DOMAIN_NAME]("leftArrow");"
click at [644, 459] on div "helper . build ( "rightArrow" ) ; helper . moveLeft ( 2 ) ; helper . build ( "l…" at bounding box center [787, 349] width 340 height 388
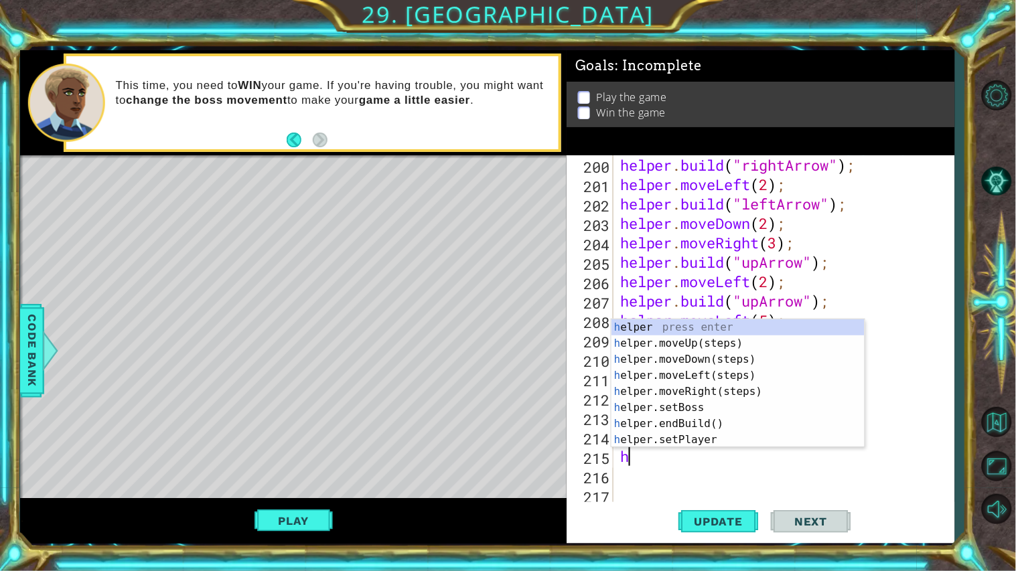
type textarea "he"
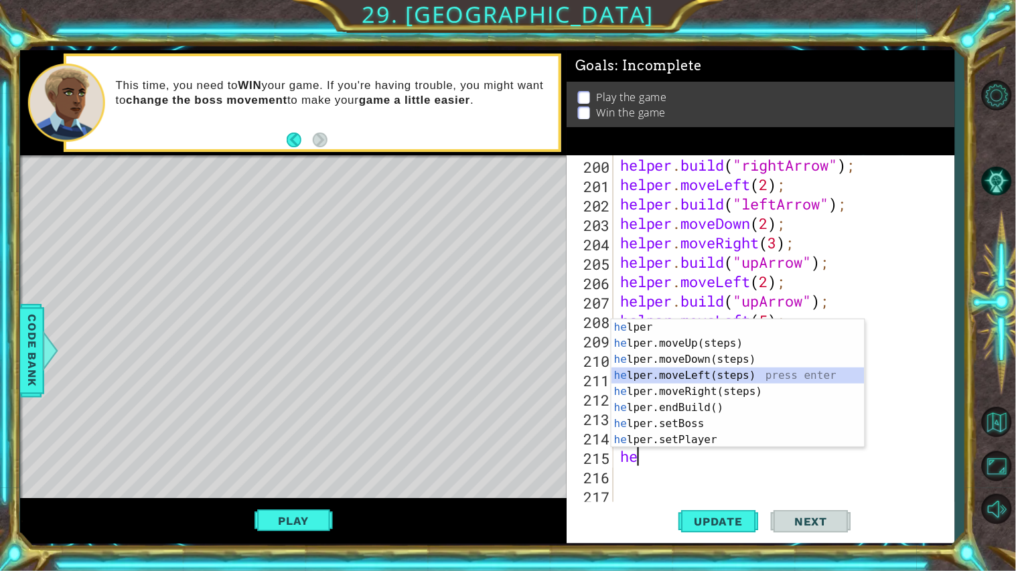
click at [761, 370] on div "he lper press enter he lper.moveUp(steps) press enter he lper.moveDown(steps) p…" at bounding box center [737, 399] width 253 height 161
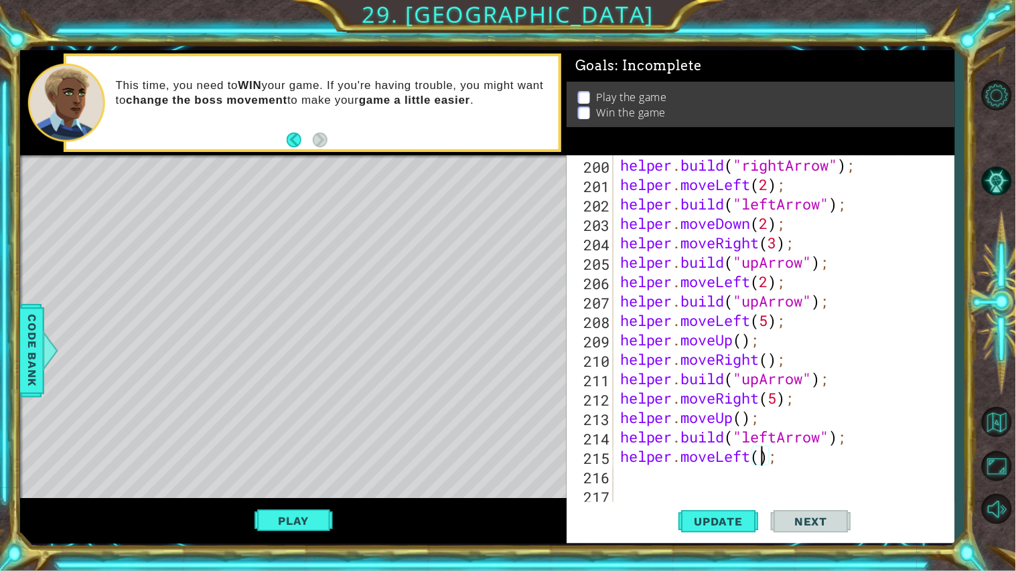
click at [763, 463] on div "helper . build ( "rightArrow" ) ; helper . moveLeft ( 2 ) ; helper . build ( "l…" at bounding box center [787, 349] width 340 height 388
type textarea "helper.moveLeft(5);"
click at [637, 475] on div "helper . build ( "rightArrow" ) ; helper . moveLeft ( 2 ) ; helper . build ( "l…" at bounding box center [787, 349] width 340 height 388
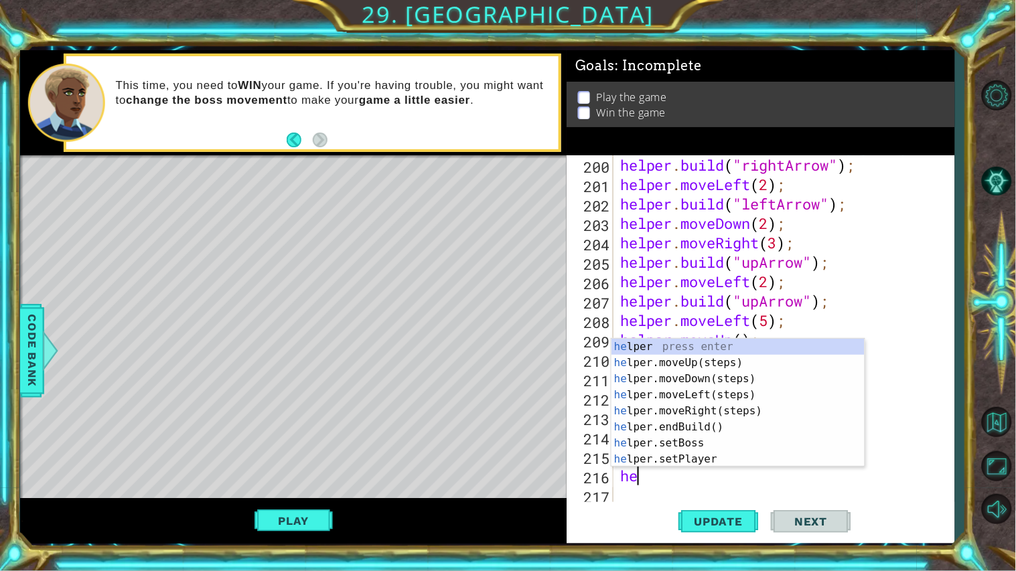
scroll to position [0, 1]
type textarea "help"
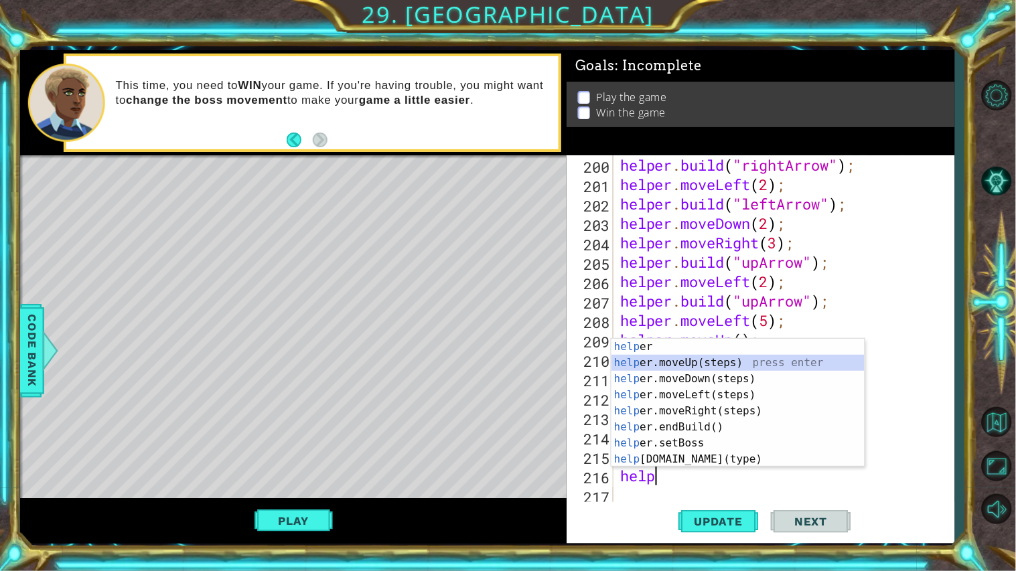
click at [704, 365] on div "help er press enter help er.moveUp(steps) press enter help er.moveDown(steps) p…" at bounding box center [737, 419] width 253 height 161
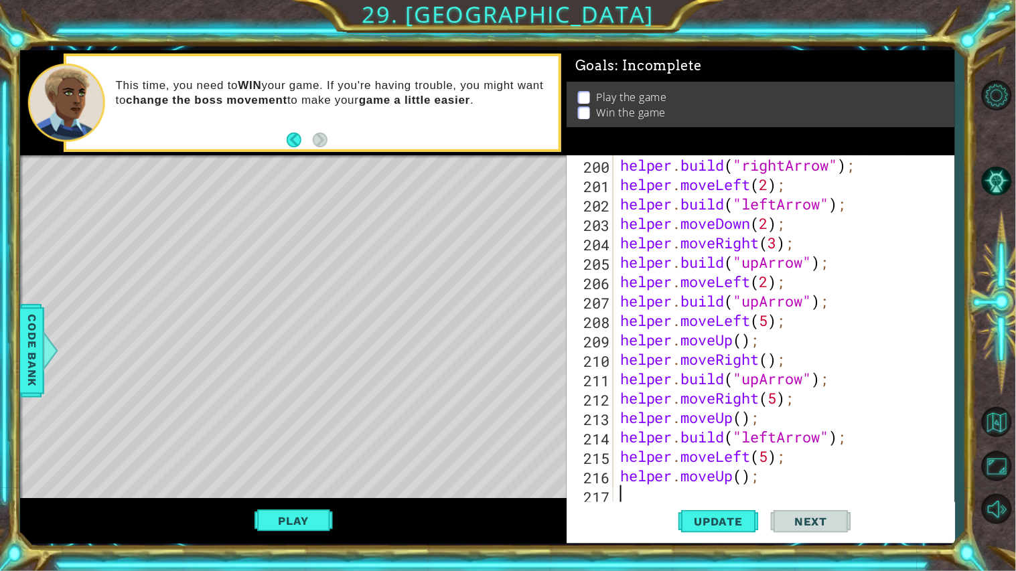
scroll to position [0, 0]
click at [742, 479] on div "helper . build ( "rightArrow" ) ; helper . moveLeft ( 2 ) ; helper . build ( "l…" at bounding box center [787, 349] width 340 height 388
type textarea "helper.moveUp(3);"
click at [708, 519] on span "Update" at bounding box center [719, 521] width 76 height 13
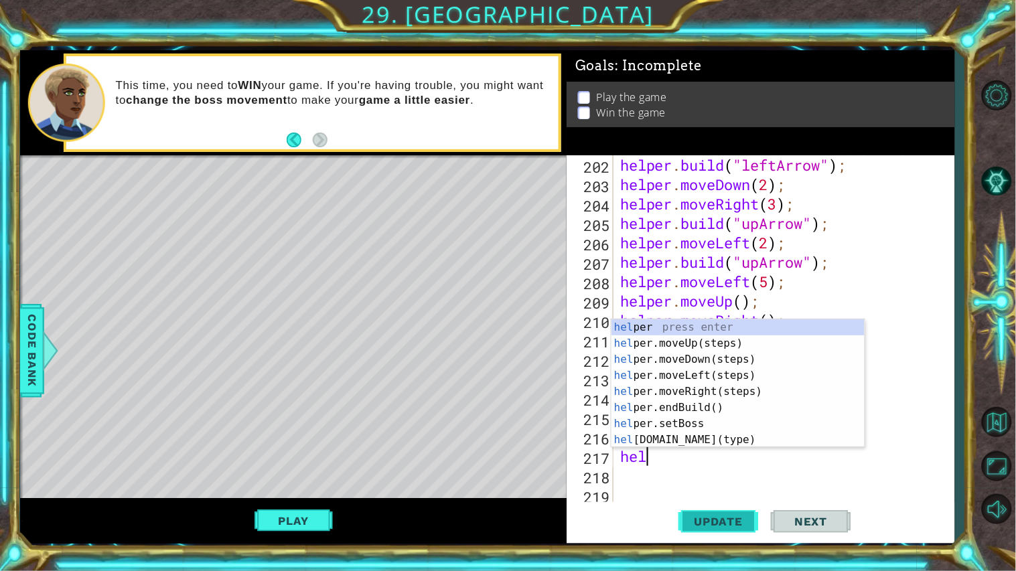
scroll to position [0, 1]
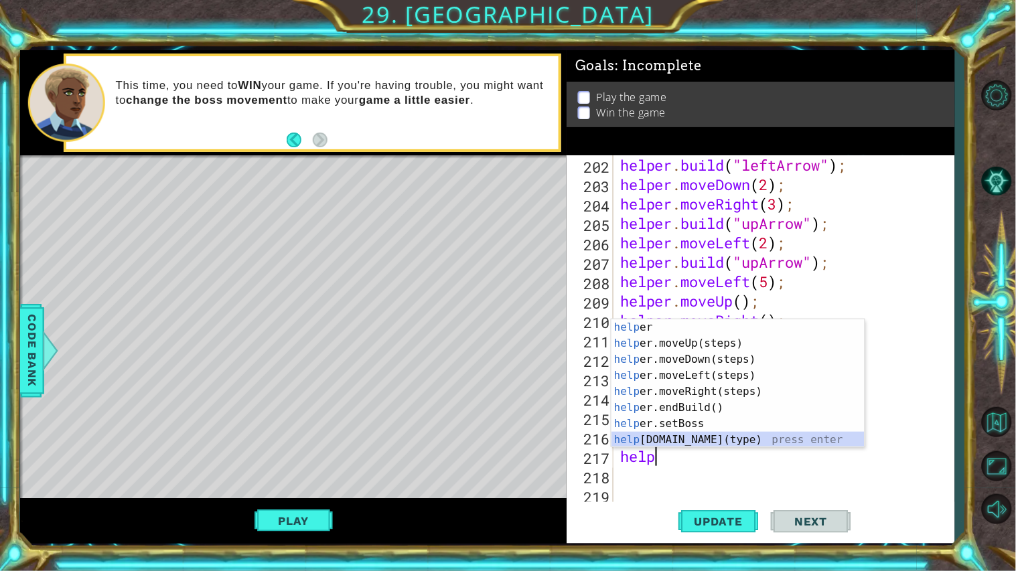
click at [712, 441] on div "help er press enter help er.moveUp(steps) press enter help er.moveDown(steps) p…" at bounding box center [737, 399] width 253 height 161
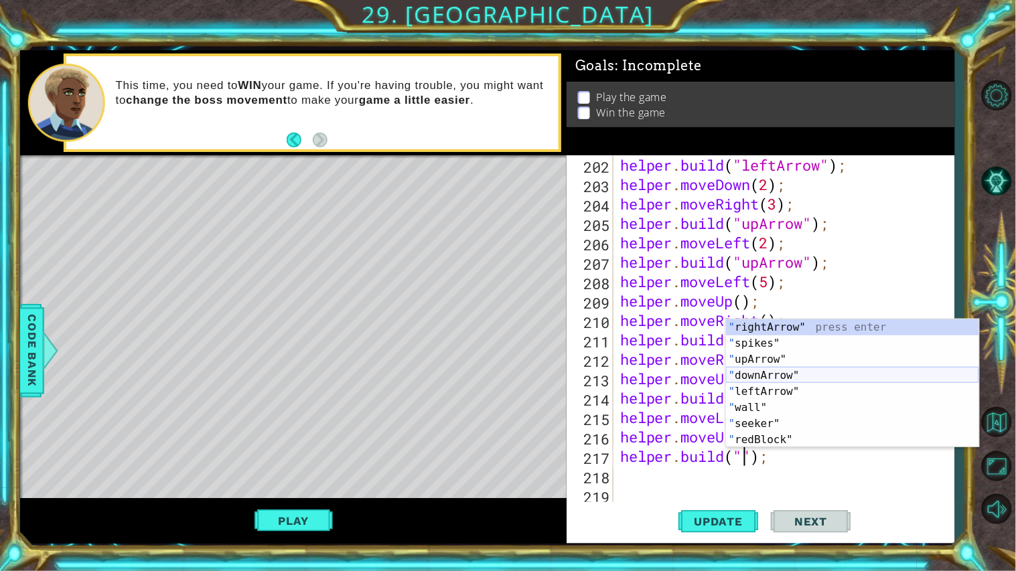
click at [782, 374] on div "" rightArrow" press enter " spikes" press enter " upArrow" press enter " downAr…" at bounding box center [852, 399] width 253 height 161
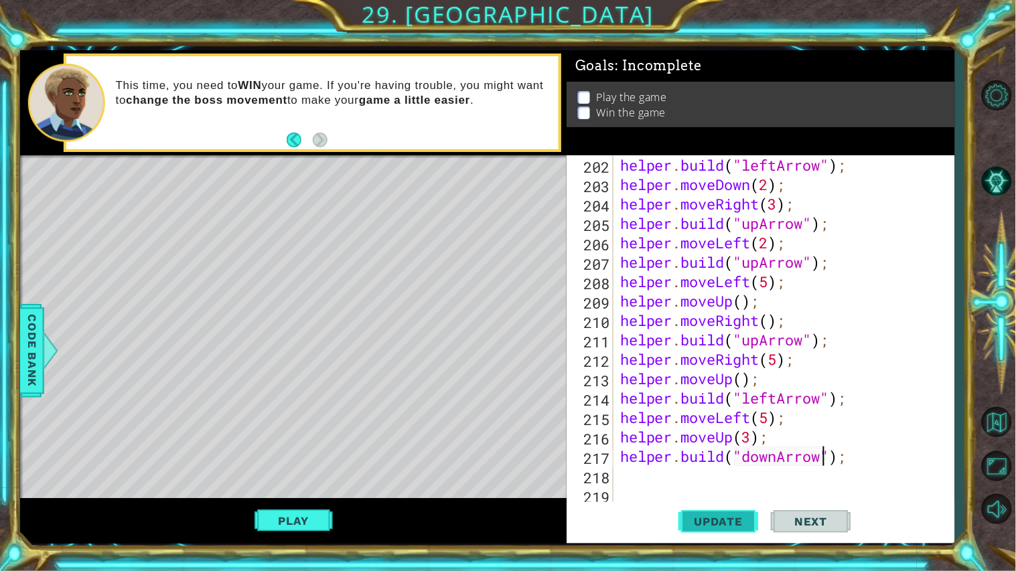
type textarea "[DOMAIN_NAME]("downArrow");"
click at [725, 520] on span "Update" at bounding box center [719, 521] width 76 height 13
click at [674, 477] on div "helper . build ( "leftArrow" ) ; helper . moveDown ( 2 ) ; helper . moveRight (…" at bounding box center [787, 349] width 340 height 388
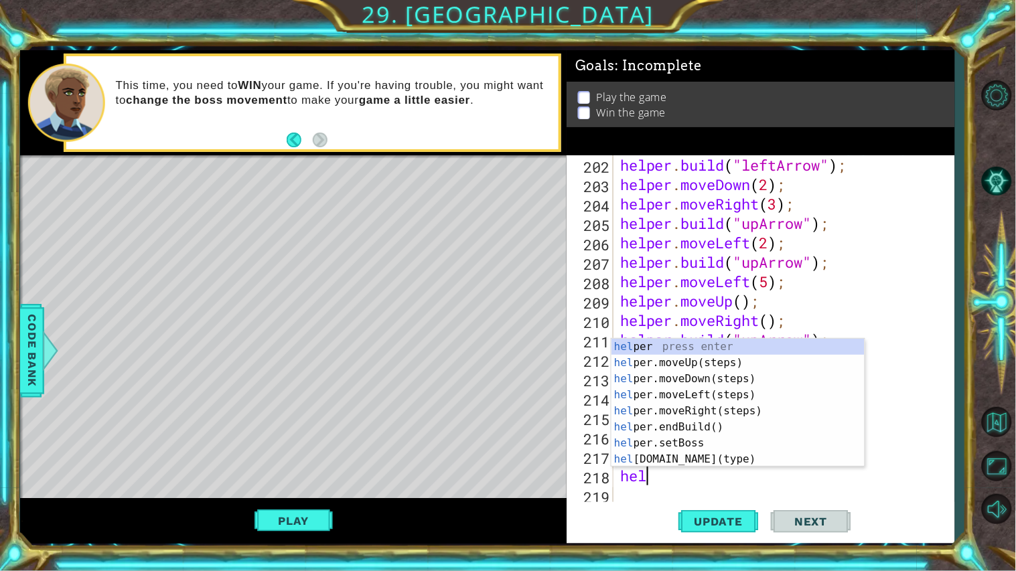
type textarea "help"
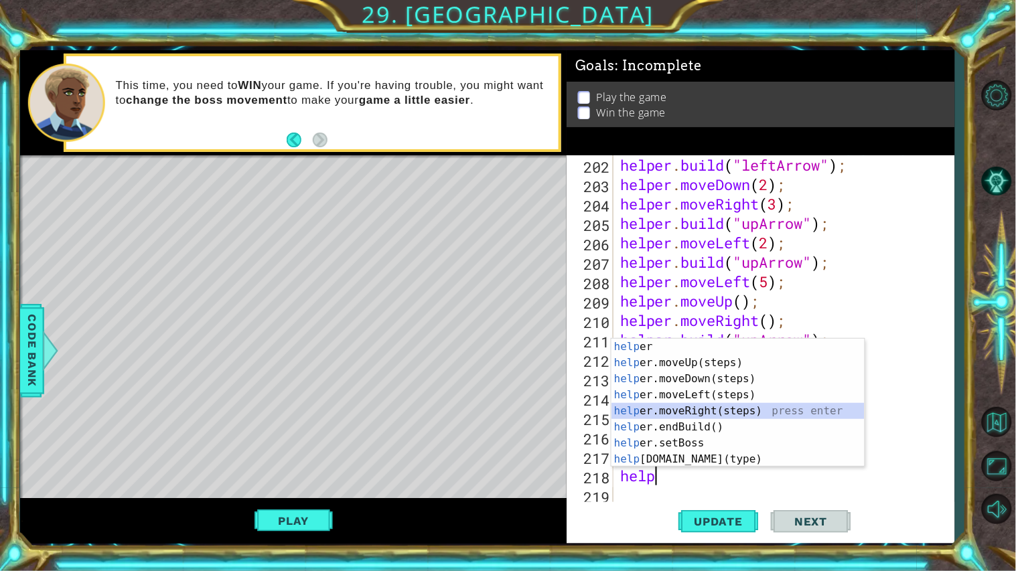
click at [725, 409] on div "help er press enter help er.moveUp(steps) press enter help er.moveDown(steps) p…" at bounding box center [737, 419] width 253 height 161
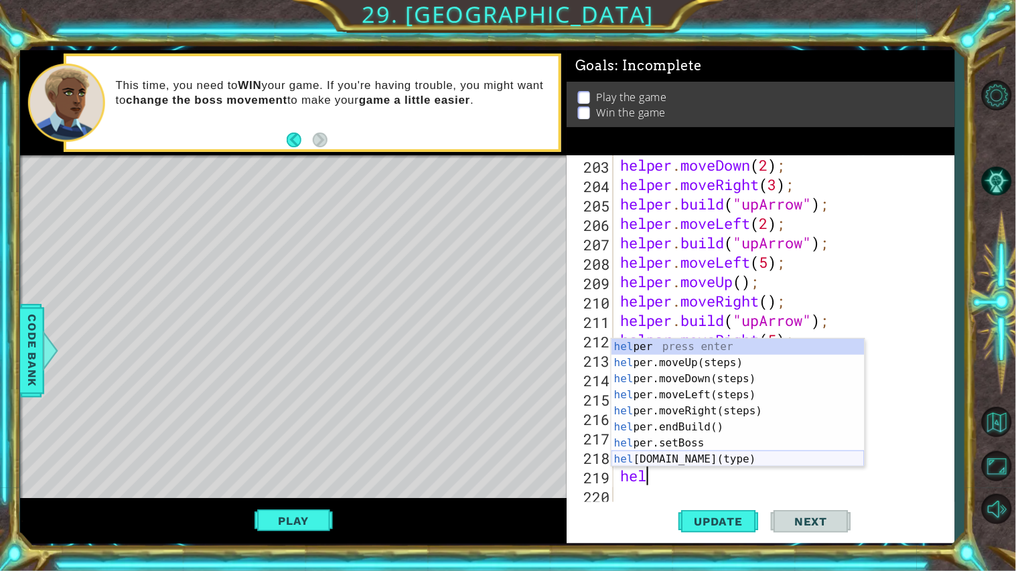
click at [729, 455] on div "hel per press enter hel per.moveUp(steps) press enter hel per.moveDown(steps) p…" at bounding box center [737, 419] width 253 height 161
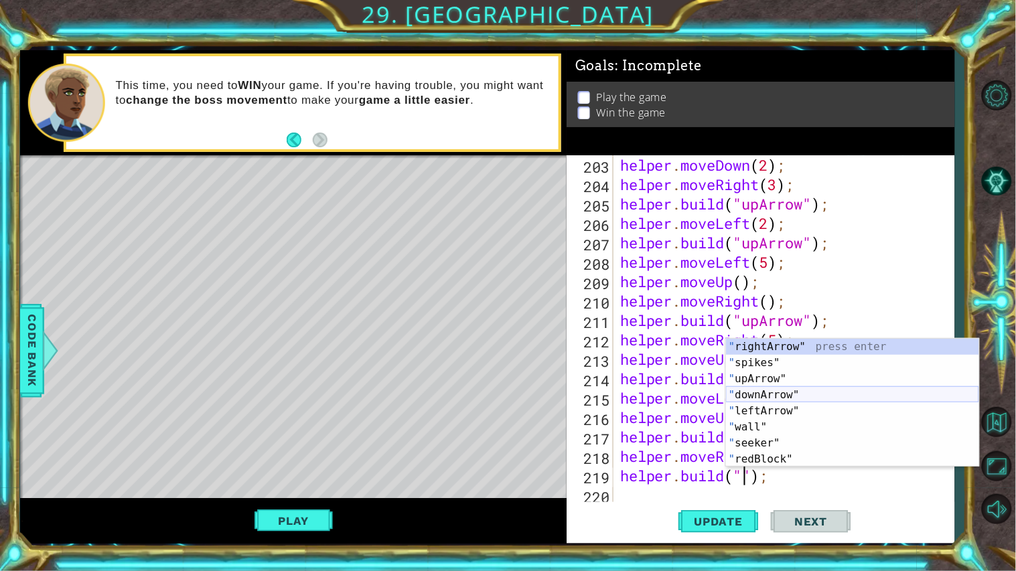
click at [805, 393] on div "" rightArrow" press enter " spikes" press enter " upArrow" press enter " downAr…" at bounding box center [852, 419] width 253 height 161
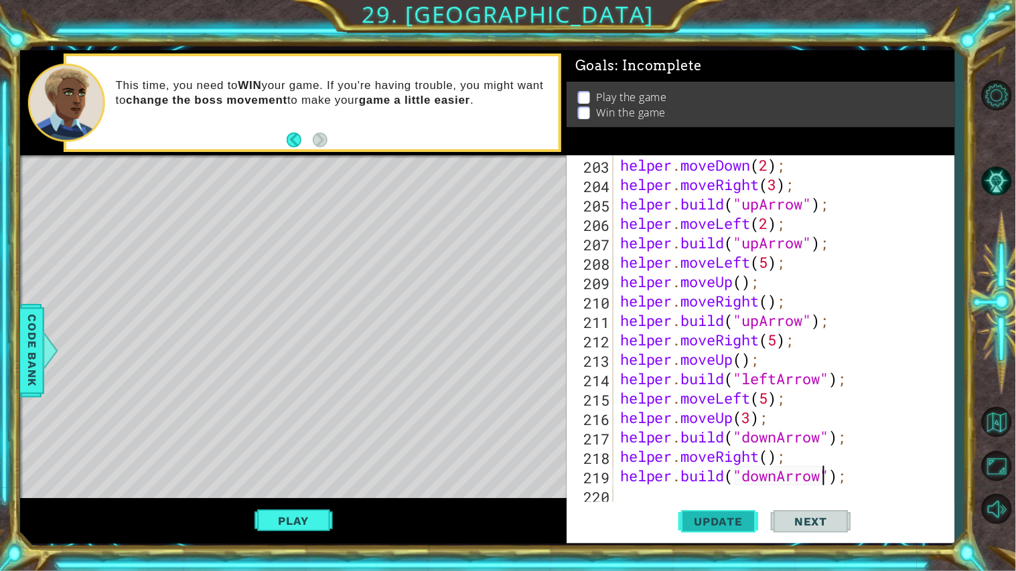
type textarea "[DOMAIN_NAME]("downArrow");"
click at [704, 511] on button "Update" at bounding box center [718, 521] width 80 height 39
click at [318, 526] on button "Play" at bounding box center [293, 520] width 78 height 25
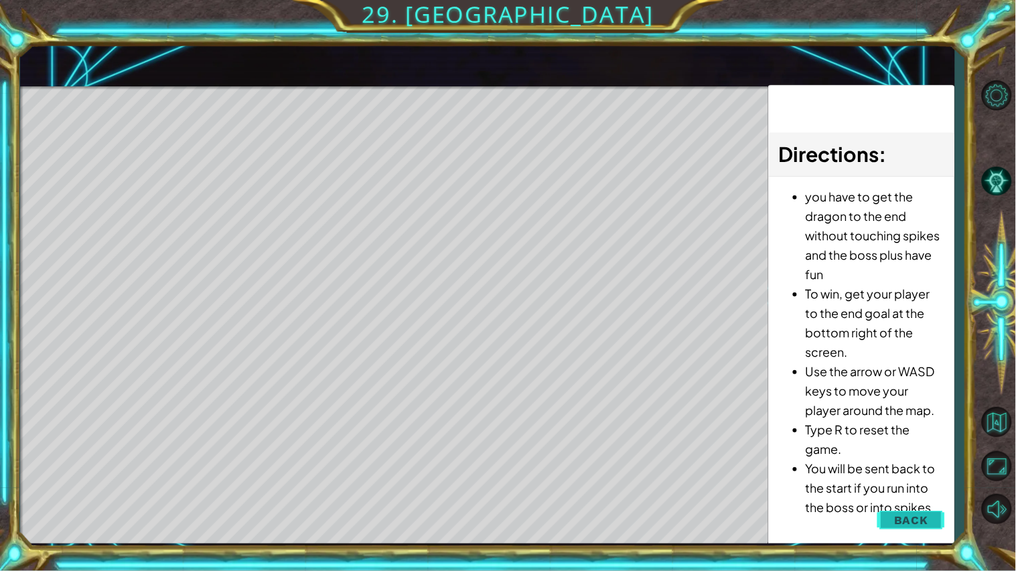
click at [890, 515] on button "Back" at bounding box center [911, 520] width 68 height 27
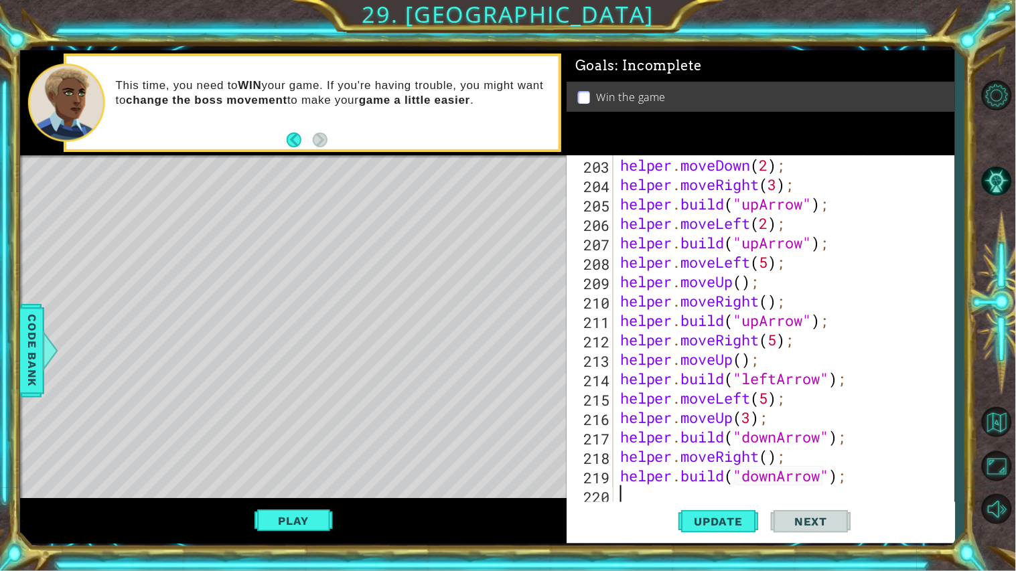
click at [656, 497] on div "helper . moveDown ( 2 ) ; helper . moveRight ( 3 ) ; helper . build ( "upArrow"…" at bounding box center [787, 349] width 340 height 388
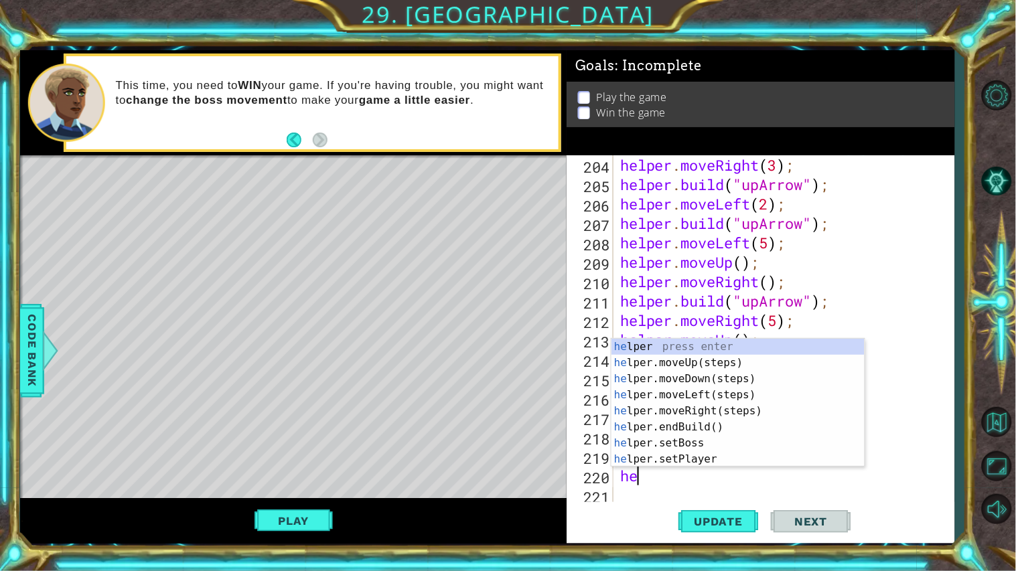
type textarea "help"
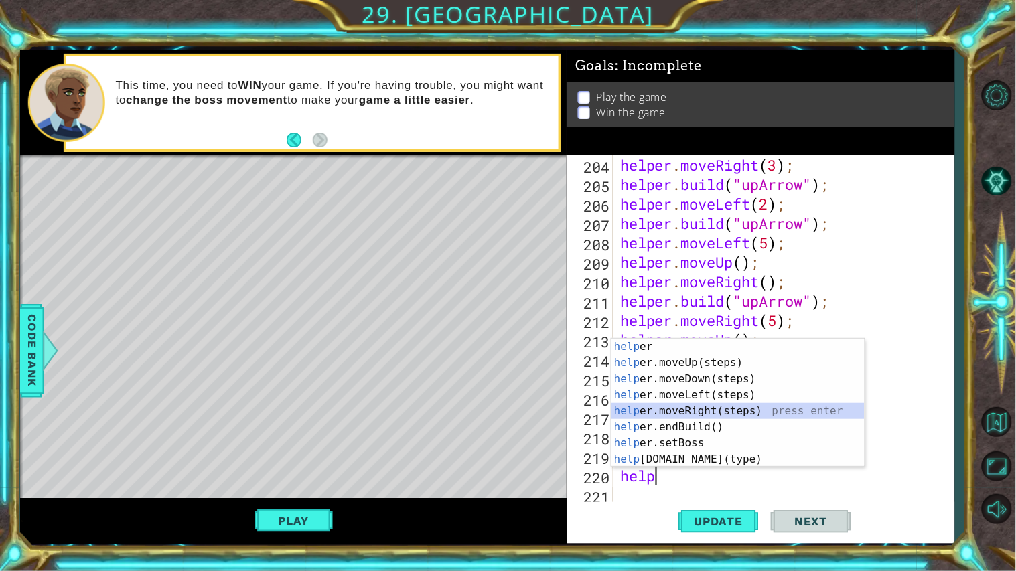
click at [684, 409] on div "help er press enter help er.moveUp(steps) press enter help er.moveDown(steps) p…" at bounding box center [737, 419] width 253 height 161
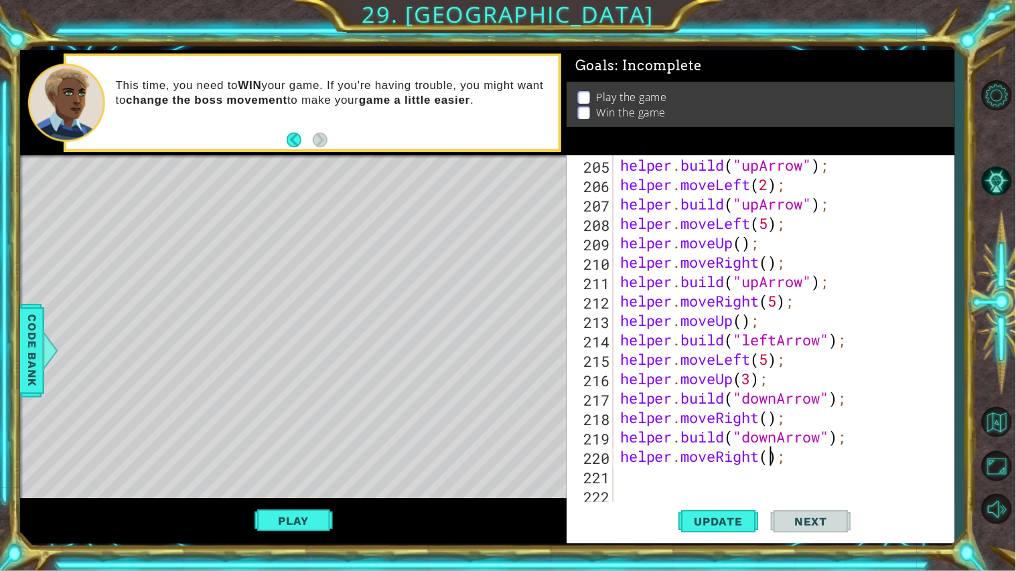
click at [770, 463] on div "helper . build ( "upArrow" ) ; helper . moveLeft ( 2 ) ; helper . build ( "upAr…" at bounding box center [787, 349] width 340 height 388
type textarea "helper.moveRight();"
click at [704, 478] on div "helper . build ( "upArrow" ) ; helper . moveLeft ( 2 ) ; helper . build ( "upAr…" at bounding box center [787, 349] width 340 height 388
click at [863, 373] on body "1 ההההההההההההההההההההההההההההההההההההההההההההההההההההההההההההההההההההההההההההה…" at bounding box center [508, 285] width 1016 height 571
click at [662, 486] on div "helper . build ( "upArrow" ) ; helper . moveLeft ( 2 ) ; helper . build ( "upAr…" at bounding box center [787, 349] width 340 height 388
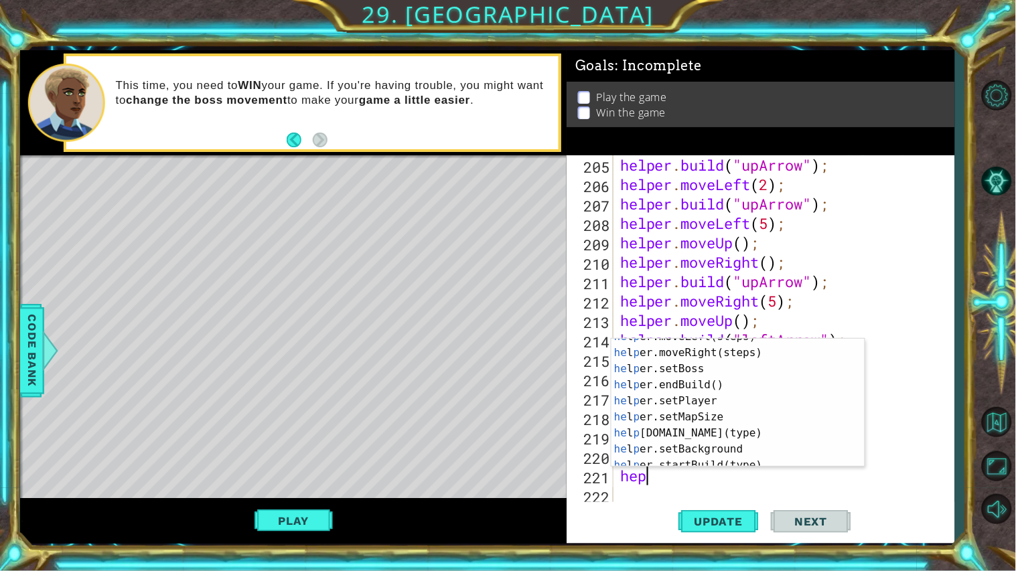
scroll to position [51, 0]
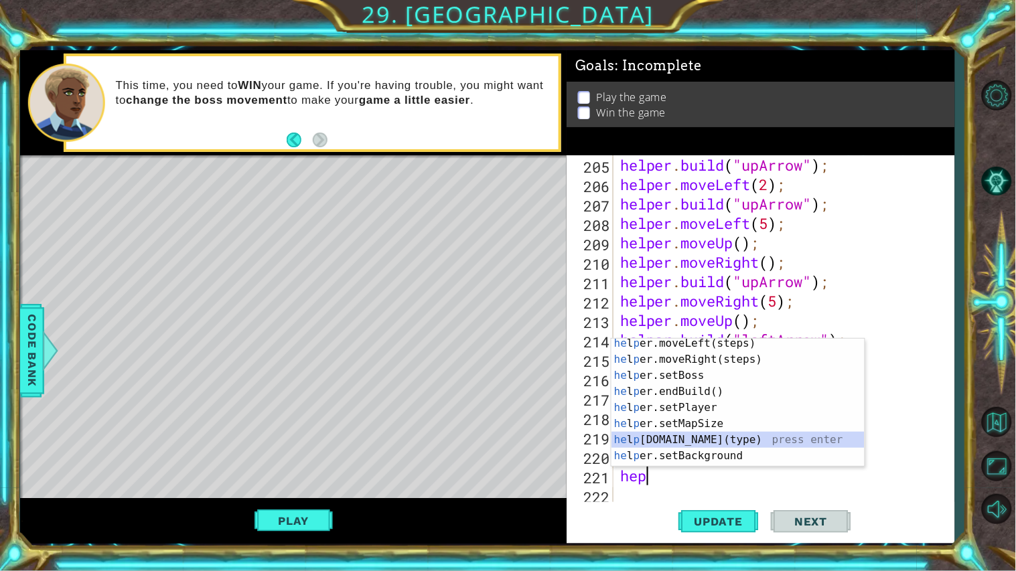
click at [814, 439] on div "he l p er.moveLeft(steps) press enter he l p er.moveRight(steps) press enter he…" at bounding box center [737, 416] width 253 height 161
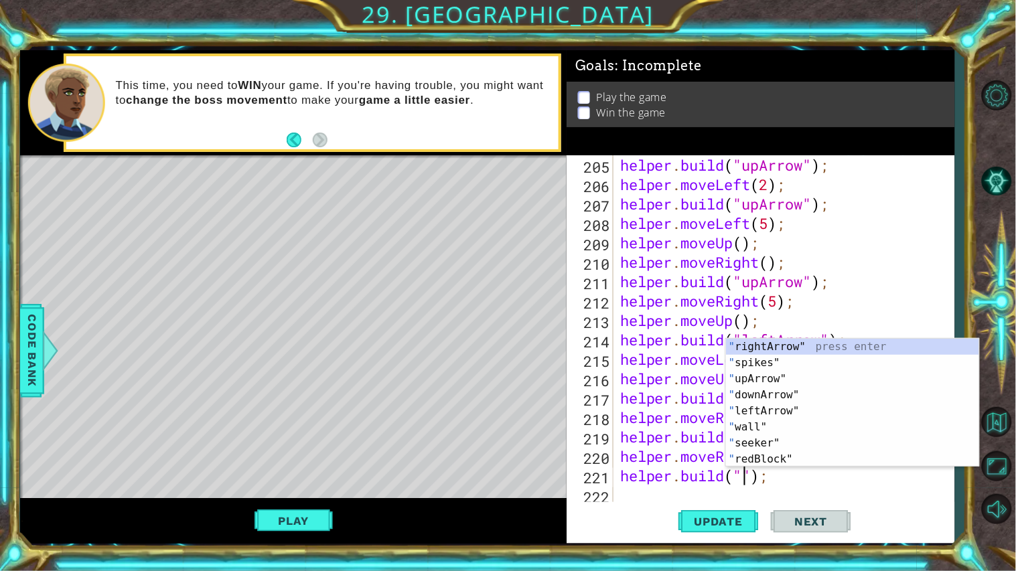
scroll to position [0, 0]
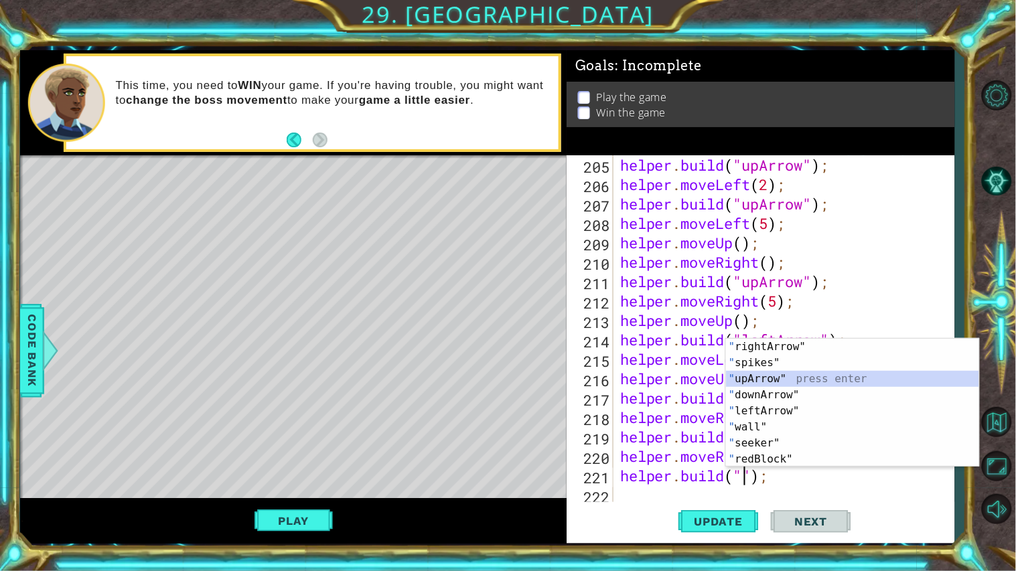
click at [809, 381] on div "" rightArrow" press enter " spikes" press enter " upArrow" press enter " downAr…" at bounding box center [852, 419] width 253 height 161
type textarea "[DOMAIN_NAME]("upArrow");"
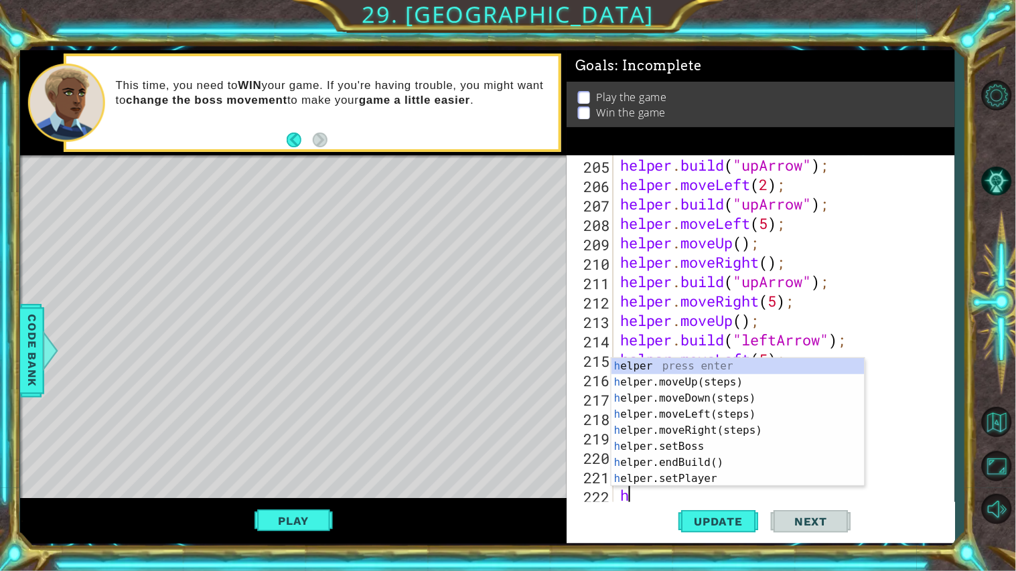
type textarea "help"
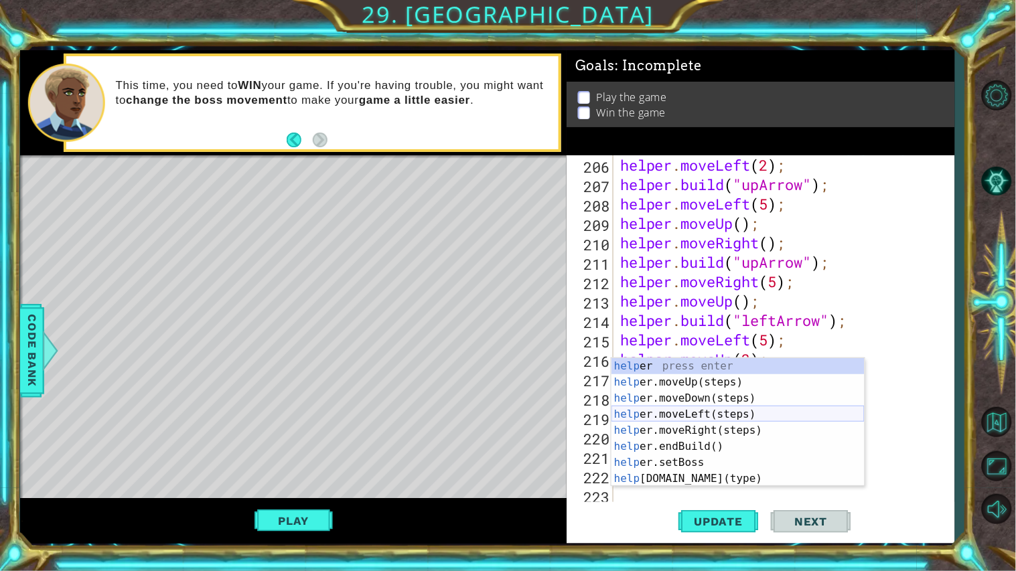
scroll to position [4078, 0]
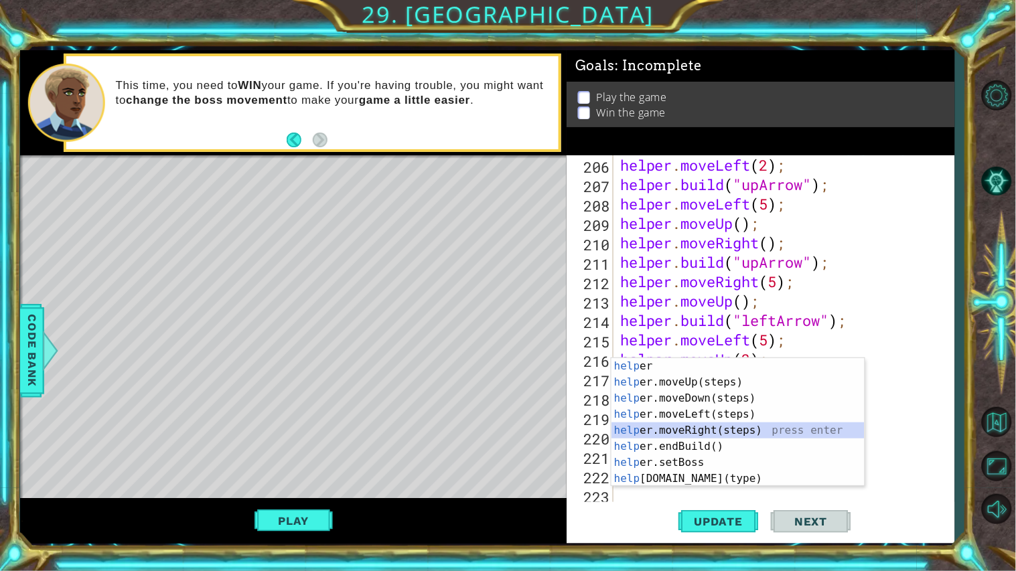
click at [772, 431] on div "help er press enter help er.moveUp(steps) press enter help er.moveDown(steps) p…" at bounding box center [737, 438] width 253 height 161
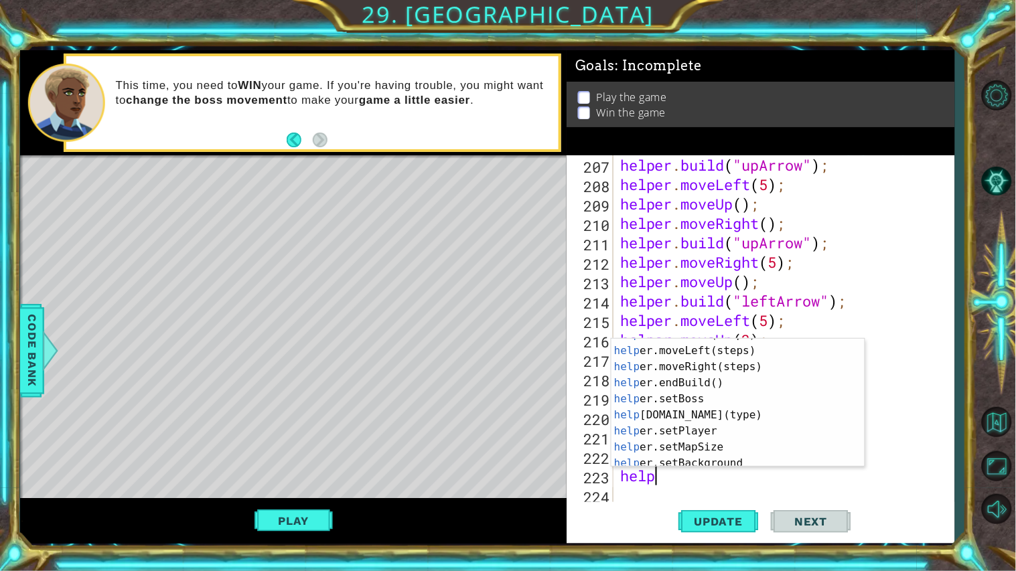
scroll to position [44, 0]
click at [796, 418] on div "help er.moveDown(steps) press enter help er.moveLeft(steps) press enter help er…" at bounding box center [737, 407] width 253 height 161
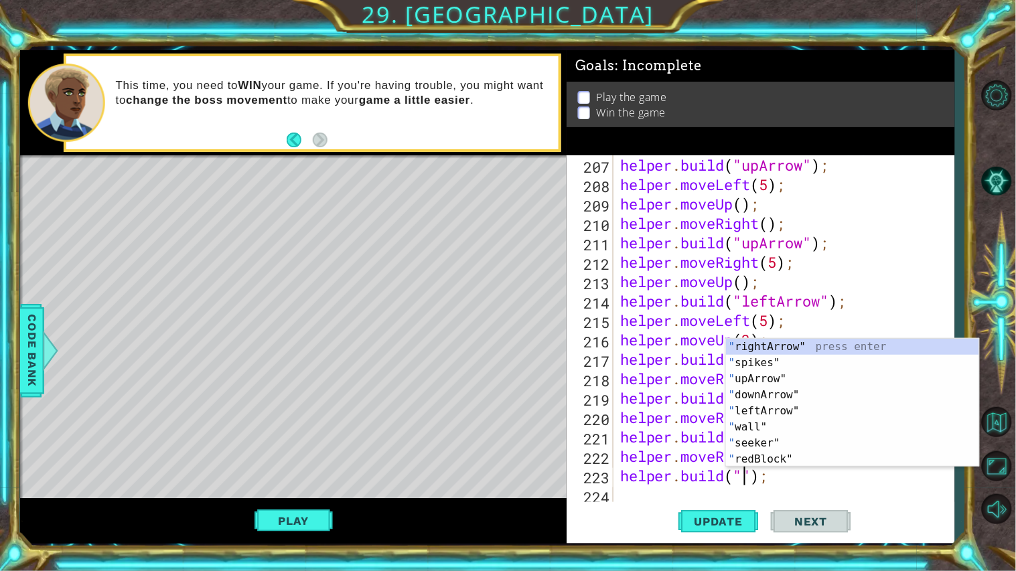
scroll to position [0, 0]
click at [809, 398] on div "" rightArrow" press enter " spikes" press enter " upArrow" press enter " downAr…" at bounding box center [852, 419] width 253 height 161
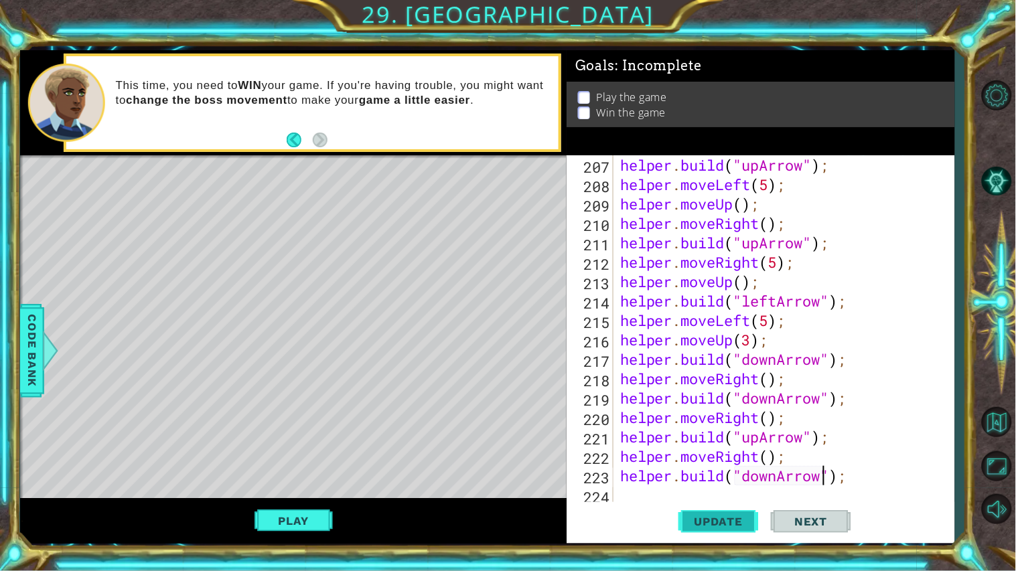
type textarea "[DOMAIN_NAME]("downArrow");"
click at [719, 525] on span "Update" at bounding box center [719, 521] width 76 height 13
click at [288, 520] on button "Play" at bounding box center [293, 520] width 78 height 25
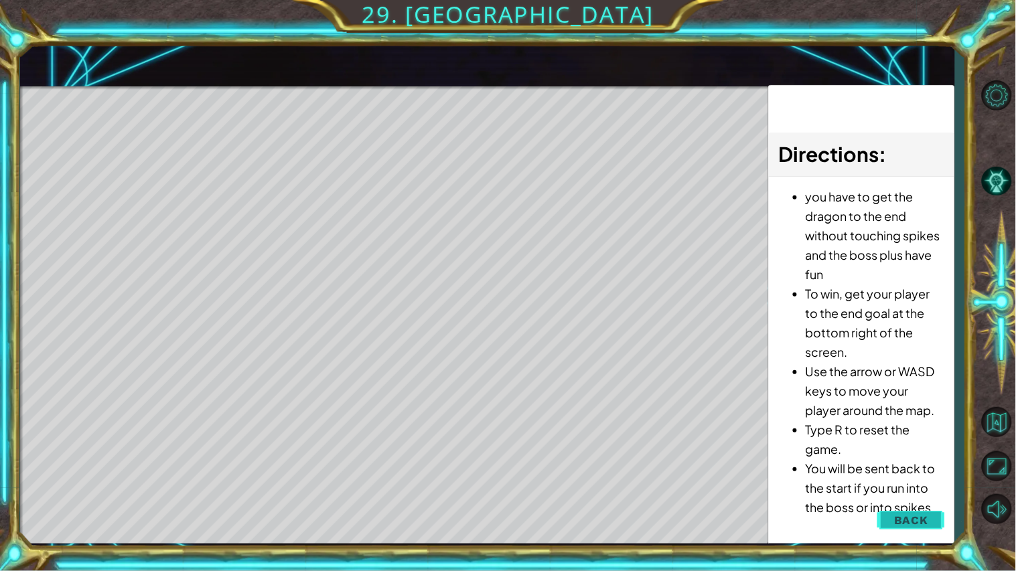
click at [930, 530] on button "Back" at bounding box center [911, 520] width 68 height 27
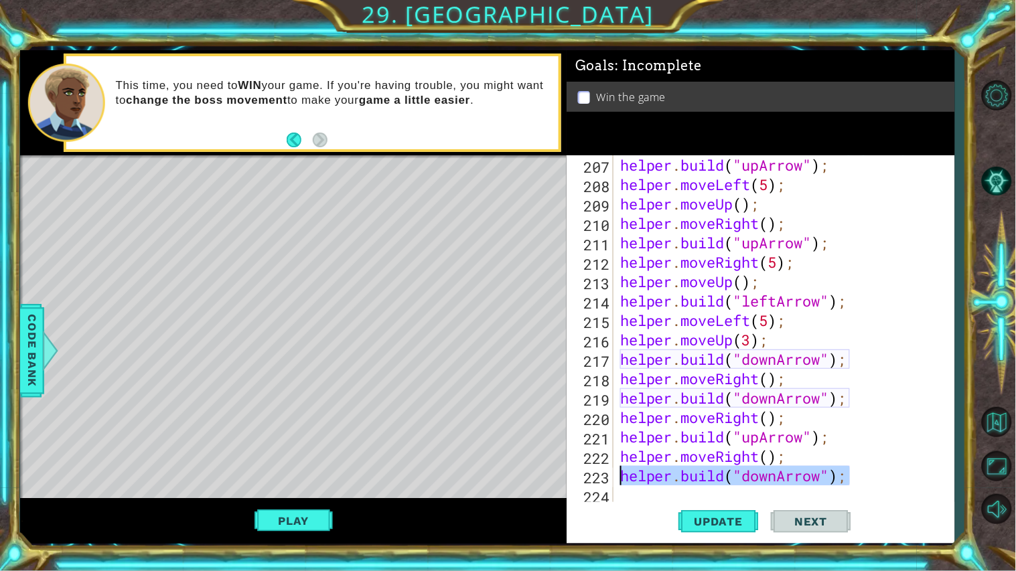
drag, startPoint x: 886, startPoint y: 478, endPoint x: 624, endPoint y: 477, distance: 261.9
click at [624, 477] on div "helper . build ( "upArrow" ) ; helper . moveLeft ( 5 ) ; helper . moveUp ( ) ; …" at bounding box center [787, 349] width 340 height 388
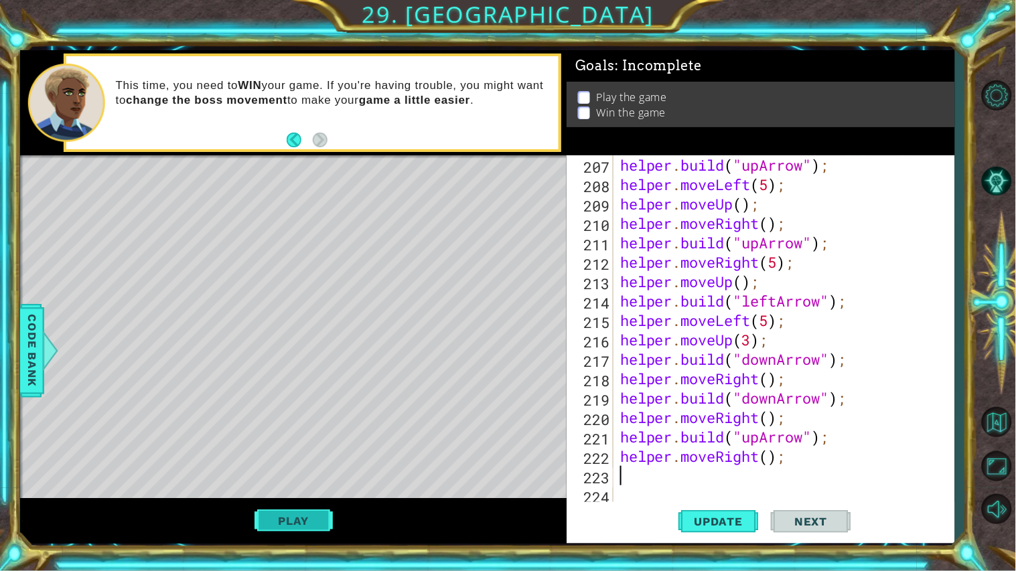
click at [288, 524] on button "Play" at bounding box center [293, 520] width 78 height 25
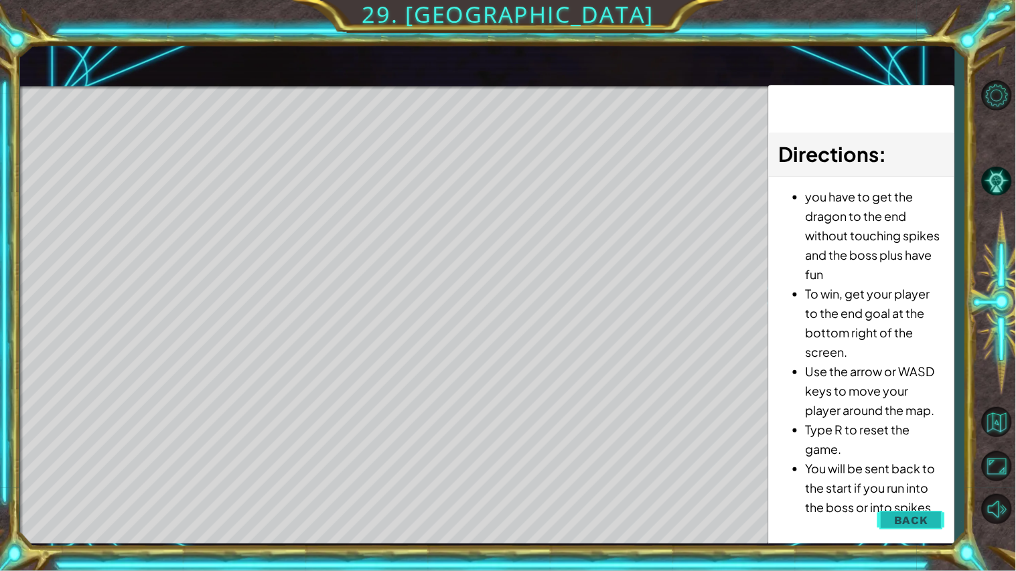
click at [926, 523] on span "Back" at bounding box center [911, 520] width 34 height 13
